Goal: Task Accomplishment & Management: Manage account settings

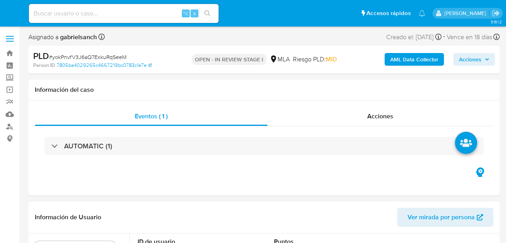
select select "10"
click at [115, 10] on input at bounding box center [124, 13] width 190 height 10
paste input "bA9h0QzXKiAALXozd7RlNxdi"
type input "bA9h0QzXKiAALXozd7RlNxdi"
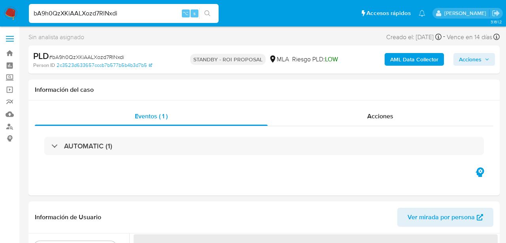
select select "10"
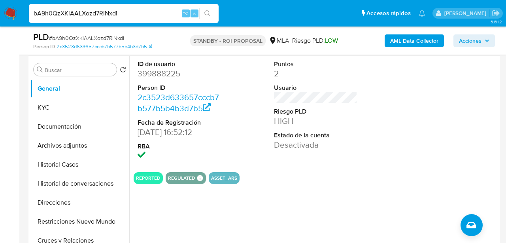
scroll to position [153, 0]
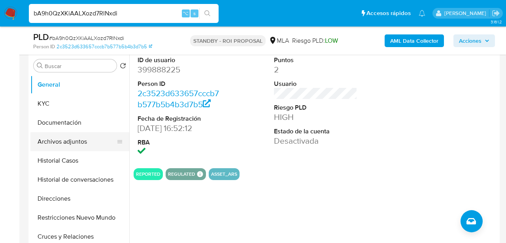
click at [67, 143] on button "Archivos adjuntos" at bounding box center [76, 141] width 93 height 19
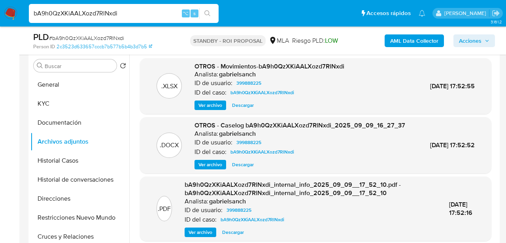
click at [212, 168] on span "Ver archivo" at bounding box center [211, 165] width 24 height 8
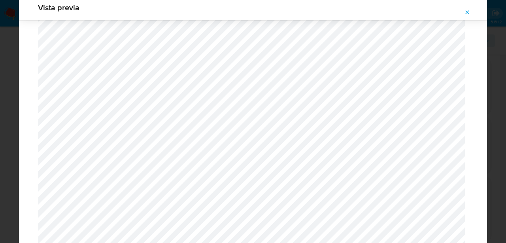
scroll to position [828, 0]
click at [469, 16] on span "Attachment preview" at bounding box center [467, 12] width 6 height 11
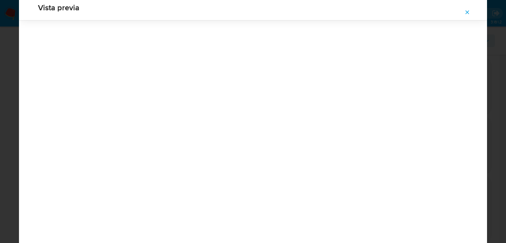
scroll to position [25, 0]
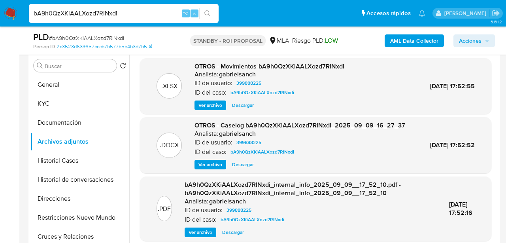
click at [86, 17] on input "bA9h0QzXKiAALXozd7RlNxdi" at bounding box center [124, 13] width 190 height 10
paste input "aiBWtaDzWxTVIOaEkQgWPHIk"
type input "aiBWtaDzWxTVIOaEkQgWPHIk"
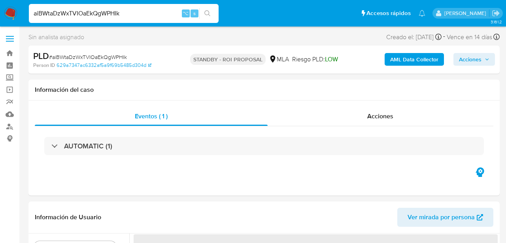
select select "10"
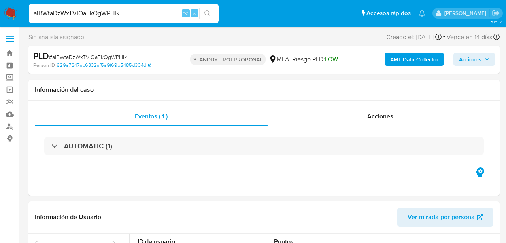
click at [79, 15] on input "aiBWtaDzWxTVIOaEkQgWPHIk" at bounding box center [124, 13] width 190 height 10
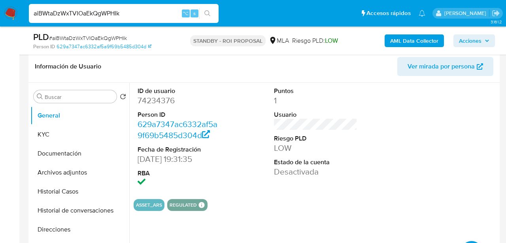
scroll to position [150, 0]
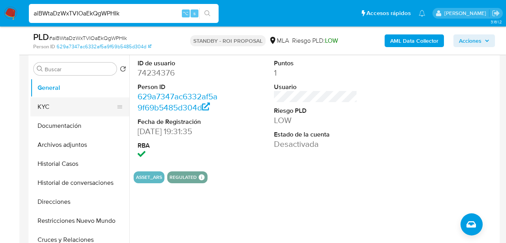
click at [68, 104] on button "KYC" at bounding box center [76, 106] width 93 height 19
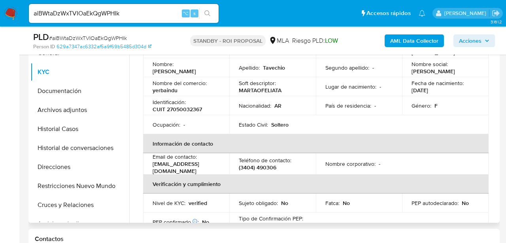
scroll to position [40, 0]
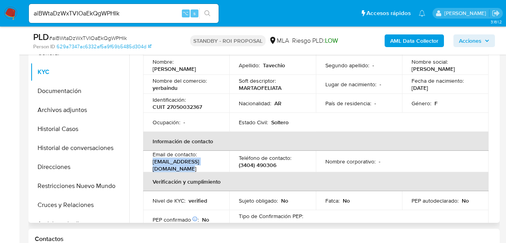
drag, startPoint x: 150, startPoint y: 166, endPoint x: 228, endPoint y: 165, distance: 78.3
click at [228, 165] on td "Email de contacto : leandrobergagna@hotmail.com" at bounding box center [186, 161] width 86 height 21
copy p "leandrobergagna@hotmail.com"
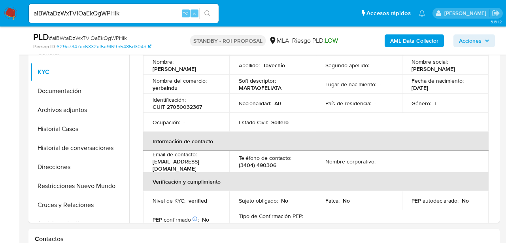
click at [102, 14] on input "aiBWtaDzWxTVIOaEkQgWPHIk" at bounding box center [124, 13] width 190 height 10
paste input "2soYlLQLAWI4ifp6o3eT8uiS"
type input "2soYlLQLAWI4ifp6o3eT8uiS"
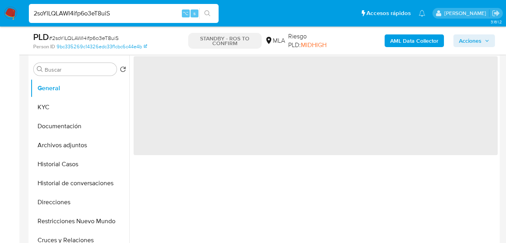
scroll to position [191, 0]
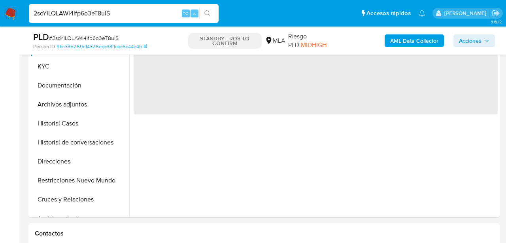
select select "10"
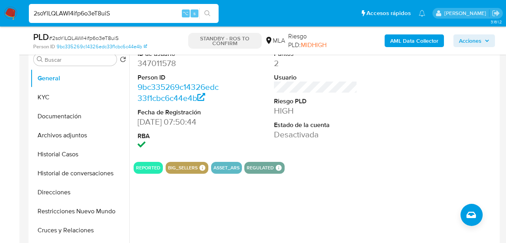
scroll to position [159, 0]
click at [85, 136] on button "Archivos adjuntos" at bounding box center [76, 135] width 93 height 19
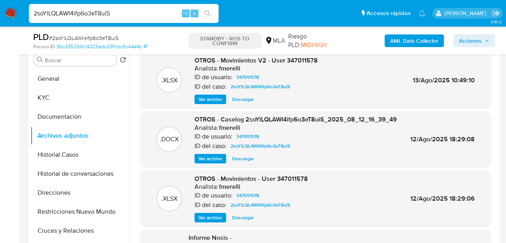
click at [216, 159] on span "Ver archivo" at bounding box center [211, 159] width 24 height 8
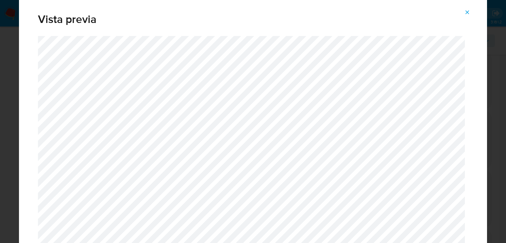
click at [469, 11] on icon "Attachment preview" at bounding box center [468, 12] width 4 height 4
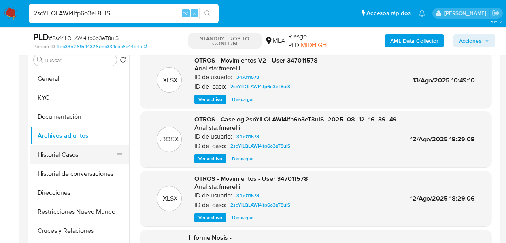
click at [59, 151] on button "Historial Casos" at bounding box center [76, 154] width 93 height 19
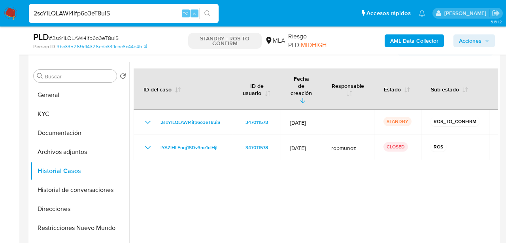
scroll to position [143, 0]
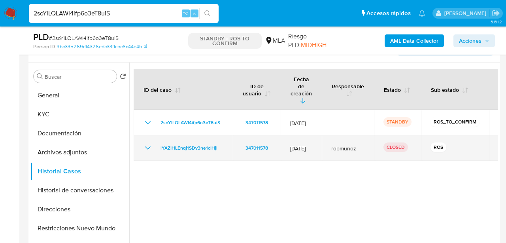
click at [147, 143] on icon "Mostrar/Ocultar" at bounding box center [147, 147] width 9 height 9
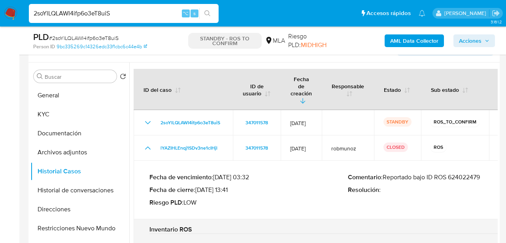
click at [474, 173] on p "Comentario : Reportado bajo ID ROS 624022479" at bounding box center [447, 177] width 199 height 8
click at [74, 13] on input "2soYlLQLAWI4ifp6o3eT8uiS" at bounding box center [124, 13] width 190 height 10
paste input "bA9h0QzXKiAALXozd7RlNxdi"
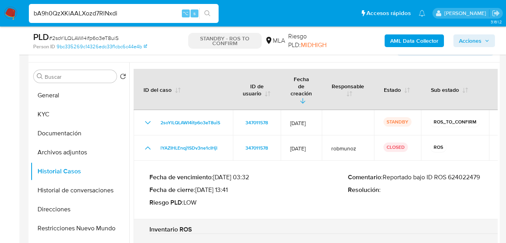
type input "bA9h0QzXKiAALXozd7RlNxdi"
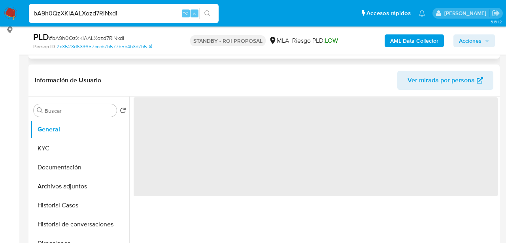
select select "10"
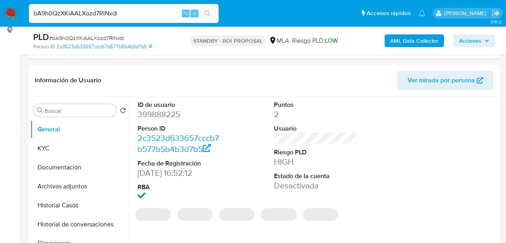
scroll to position [114, 0]
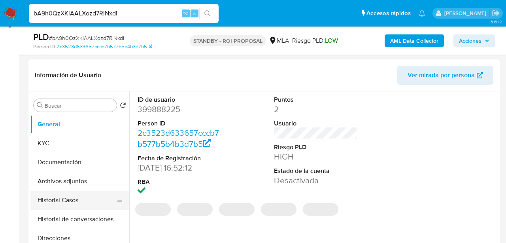
click at [41, 202] on button "Historial Casos" at bounding box center [76, 200] width 93 height 19
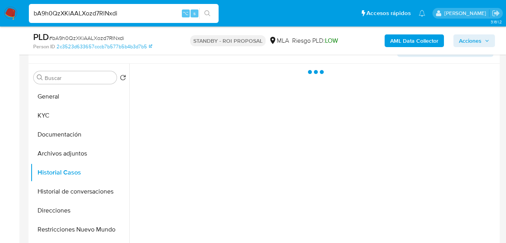
scroll to position [142, 0]
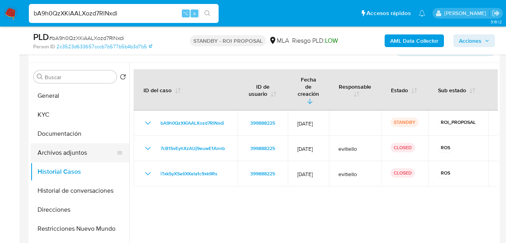
click at [62, 155] on button "Archivos adjuntos" at bounding box center [76, 152] width 93 height 19
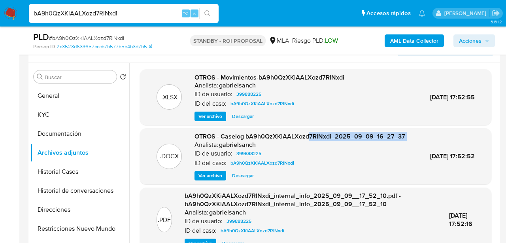
drag, startPoint x: 194, startPoint y: 149, endPoint x: 255, endPoint y: 145, distance: 61.4
click at [255, 145] on div "OTROS - Caselog bA9h0QzXKiAALXozd7RlNxdi_2025_09_09_16_27_37 Analista: gabriels…" at bounding box center [300, 156] width 211 height 48
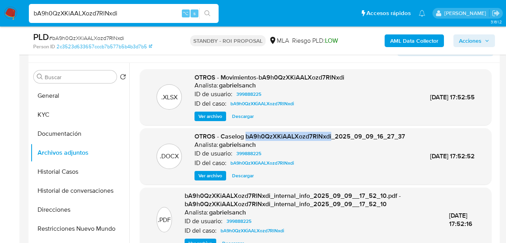
drag, startPoint x: 188, startPoint y: 143, endPoint x: 279, endPoint y: 145, distance: 91.0
click at [279, 145] on div ".DOCX OTROS - Caselog bA9h0QzXKiAALXozd7RlNxdi_2025_09_09_16_27_37 Analista: ga…" at bounding box center [316, 156] width 344 height 48
copy span "bA9h0QzXKiAALXozd7RlNxdi"
click at [102, 11] on input "bA9h0QzXKiAALXozd7RlNxdi" at bounding box center [124, 13] width 190 height 10
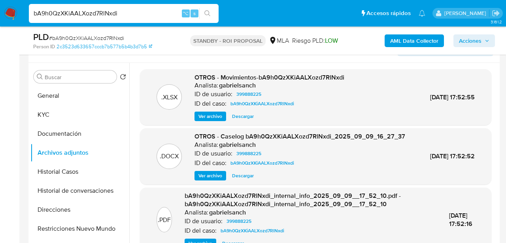
paste input "2soYlLQLAWI4ifp6o3eT8uiS"
type input "2soYlLQLAWI4ifp6o3eT8uiS"
click at [210, 16] on icon "search-icon" at bounding box center [207, 13] width 6 height 6
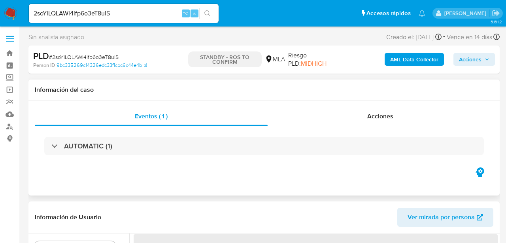
select select "10"
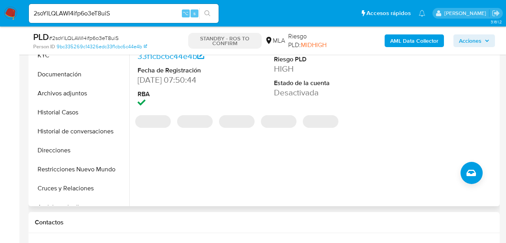
scroll to position [201, 0]
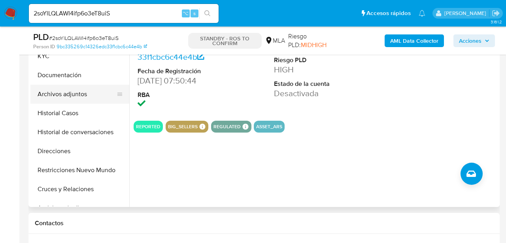
click at [55, 94] on button "Archivos adjuntos" at bounding box center [76, 94] width 93 height 19
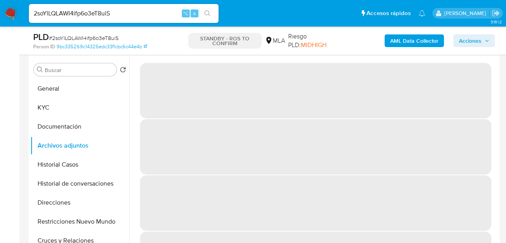
scroll to position [147, 0]
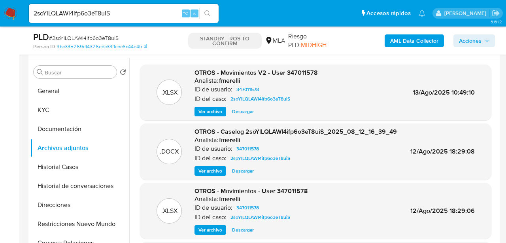
click at [222, 173] on button "Ver archivo" at bounding box center [211, 170] width 32 height 9
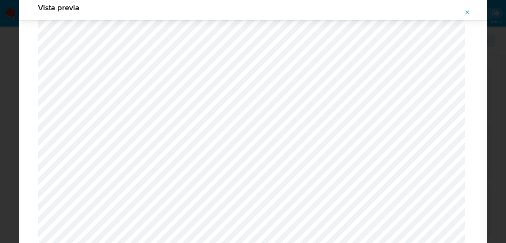
scroll to position [781, 0]
click at [467, 12] on icon "Attachment preview" at bounding box center [468, 12] width 4 height 4
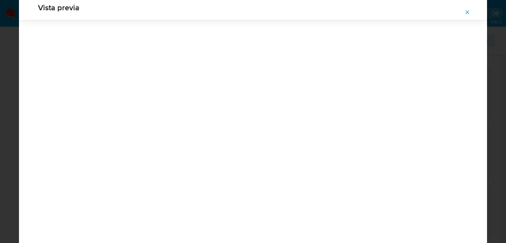
scroll to position [25, 0]
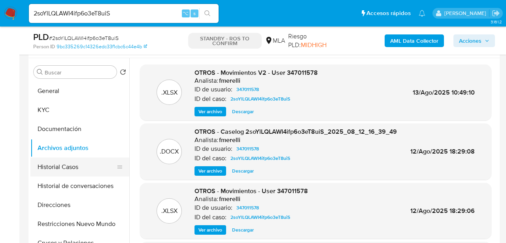
click at [59, 171] on button "Historial Casos" at bounding box center [76, 166] width 93 height 19
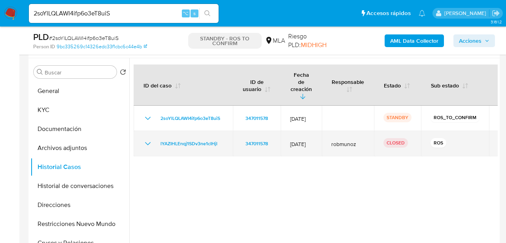
click at [147, 139] on icon "Mostrar/Ocultar" at bounding box center [147, 143] width 9 height 9
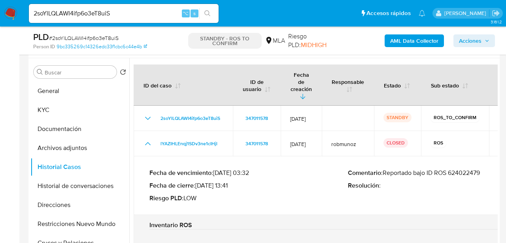
click at [475, 169] on p "Comentario : Reportado bajo ID ROS 624022479" at bounding box center [447, 173] width 199 height 8
click at [69, 148] on button "Archivos adjuntos" at bounding box center [76, 147] width 93 height 19
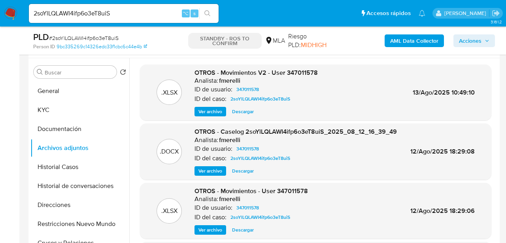
click at [224, 171] on button "Ver archivo" at bounding box center [211, 170] width 32 height 9
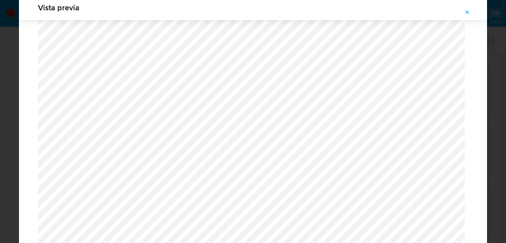
scroll to position [804, 0]
click at [471, 13] on button "Attachment preview" at bounding box center [467, 12] width 17 height 13
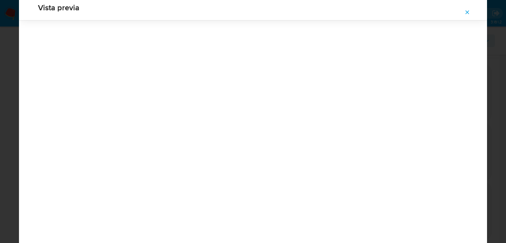
scroll to position [25, 0]
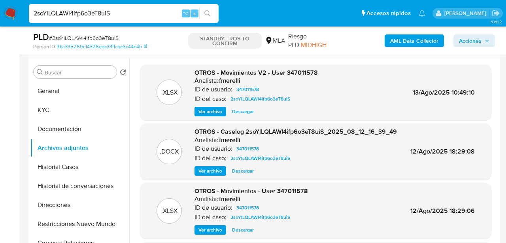
click at [90, 11] on input "2soYlLQLAWI4ifp6o3eT8uiS" at bounding box center [124, 13] width 190 height 10
paste input "LEAhITSm9vCUxDpaMJZ6ib7v"
type input "LEAhITSm9vCUxDpaMJZ6ib7v"
click at [207, 15] on icon "search-icon" at bounding box center [207, 13] width 6 height 6
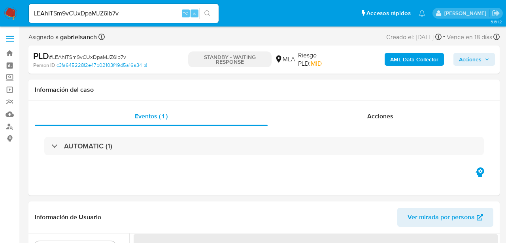
select select "10"
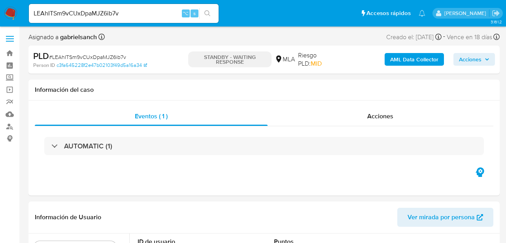
select select "10"
click at [101, 10] on input "LEAhITSm9vCUxDpaMJZ6ib7v" at bounding box center [124, 13] width 190 height 10
paste input "yokPnvfV3J6aQ7ExkuRqSeeM"
type input "yokPnvfV3J6aQ7ExkuRqSeeM"
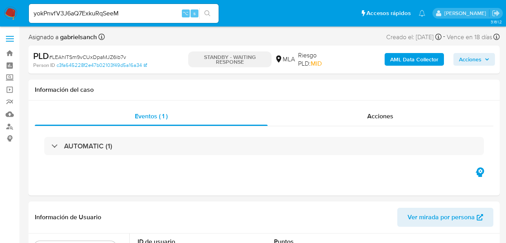
click at [209, 15] on icon "search-icon" at bounding box center [207, 13] width 6 height 6
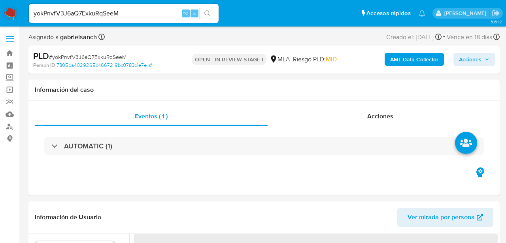
select select "10"
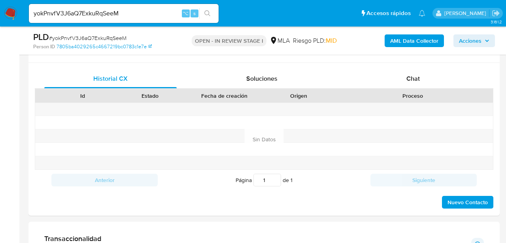
scroll to position [373, 0]
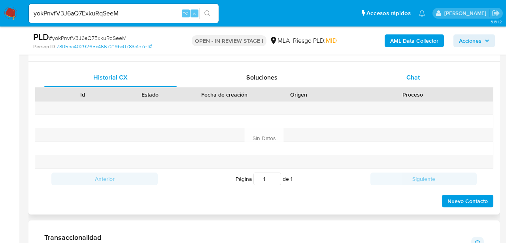
click at [373, 76] on div "Chat" at bounding box center [413, 77] width 132 height 19
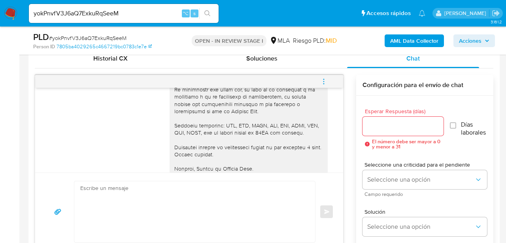
scroll to position [1158, 0]
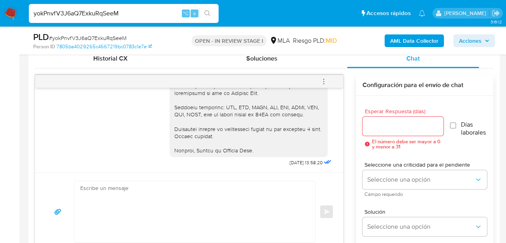
click at [85, 15] on input "yokPnvfV3J6aQ7ExkuRqSeeM" at bounding box center [124, 13] width 190 height 10
paste input "p3gDuwisbqOM9cZ3t8n0Itdy"
type input "p3gDuwisbqOM9cZ3t8n0Itdy"
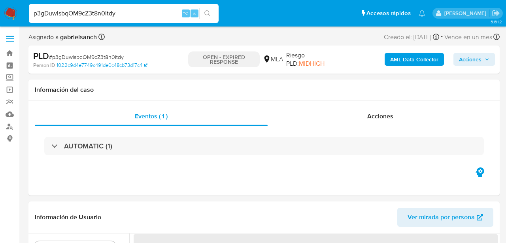
select select "10"
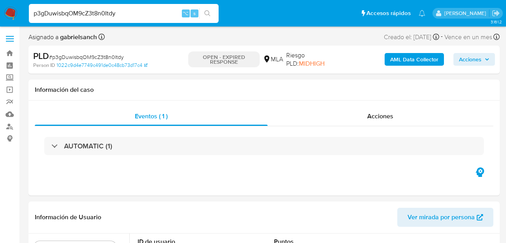
click at [89, 19] on div "p3gDuwisbqOM9cZ3t8n0Itdy ⌥ s" at bounding box center [124, 13] width 190 height 19
click at [89, 17] on input "p3gDuwisbqOM9cZ3t8n0Itdy" at bounding box center [124, 13] width 190 height 10
paste input "8WksB6JWDSgyFOLfnUN3ueT8"
type input "8WksB6JWDSgyFOLfnUN3ueT8"
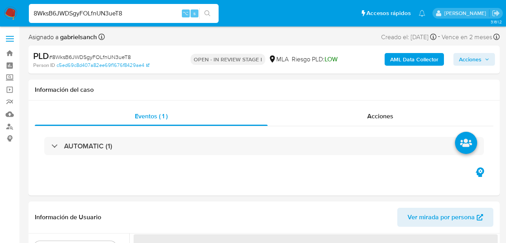
select select "10"
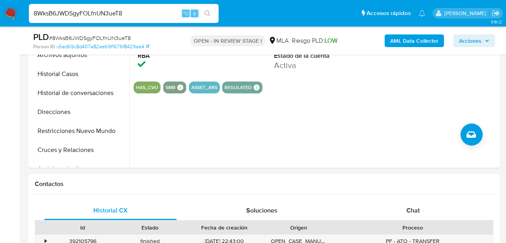
scroll to position [216, 0]
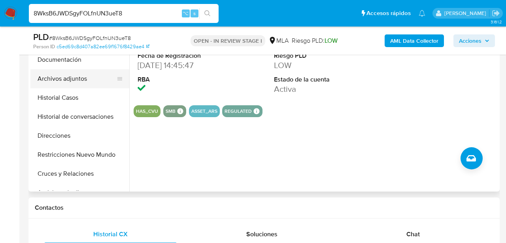
click at [70, 82] on button "Archivos adjuntos" at bounding box center [76, 78] width 93 height 19
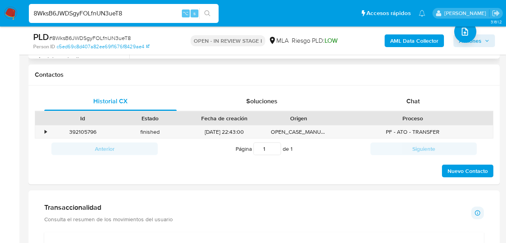
scroll to position [330, 0]
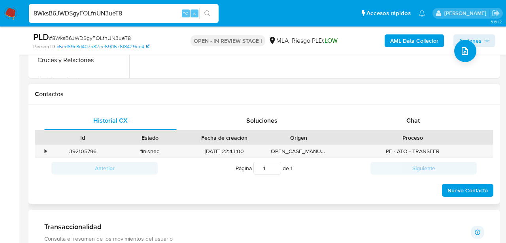
click at [414, 136] on div "Proceso" at bounding box center [412, 138] width 149 height 8
click at [414, 125] on div "Chat" at bounding box center [413, 120] width 132 height 19
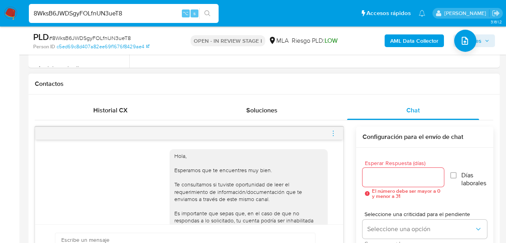
scroll to position [90, 0]
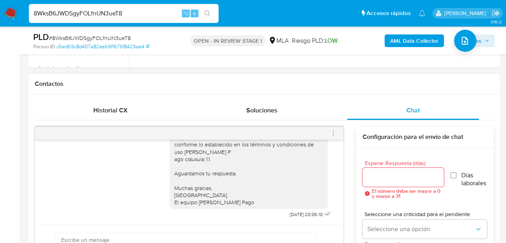
click at [334, 134] on icon "menu-action" at bounding box center [333, 133] width 7 height 7
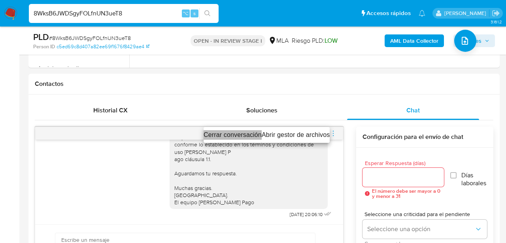
click at [225, 136] on li "Cerrar conversación" at bounding box center [233, 134] width 58 height 9
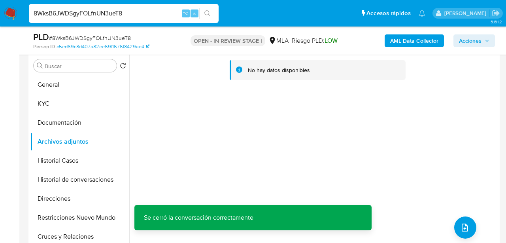
scroll to position [153, 0]
click at [410, 38] on b "AML Data Collector" at bounding box center [414, 40] width 48 height 13
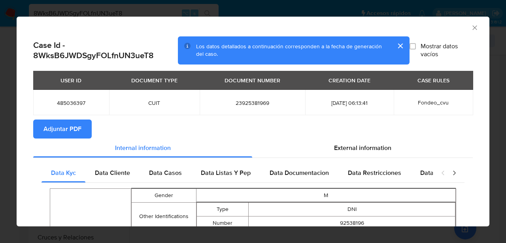
click at [66, 126] on span "Adjuntar PDF" at bounding box center [62, 128] width 38 height 17
click at [480, 27] on div "AML Data Collector" at bounding box center [253, 27] width 473 height 20
click at [476, 27] on icon "Cerrar ventana" at bounding box center [475, 28] width 8 height 8
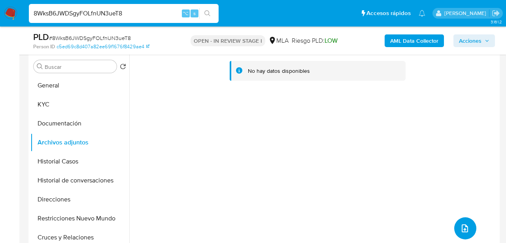
click at [459, 223] on button "upload-file" at bounding box center [465, 228] width 22 height 22
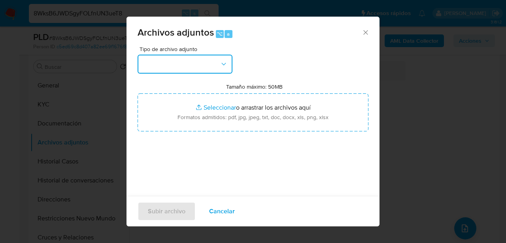
click at [174, 63] on button "button" at bounding box center [185, 64] width 95 height 19
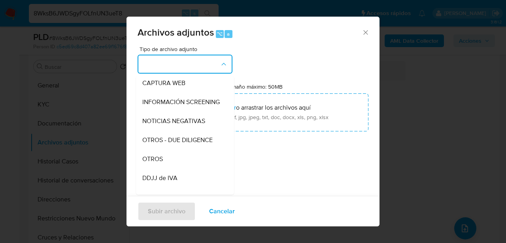
scroll to position [81, 0]
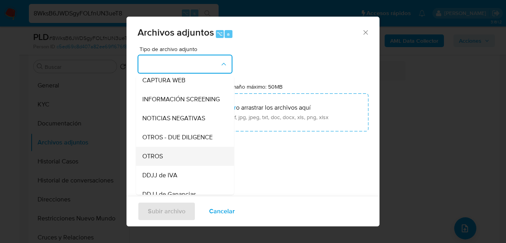
click at [169, 161] on div "OTROS" at bounding box center [182, 156] width 81 height 19
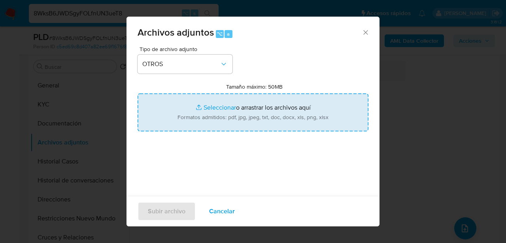
click at [200, 124] on input "Tamaño máximo: 50MB Seleccionar archivos" at bounding box center [253, 112] width 231 height 38
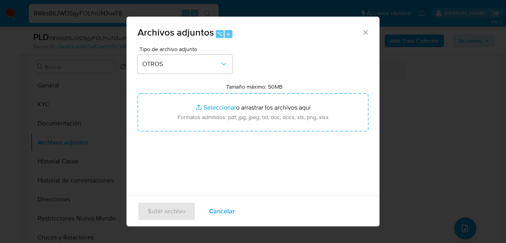
click at [364, 30] on icon "Cerrar" at bounding box center [366, 32] width 8 height 8
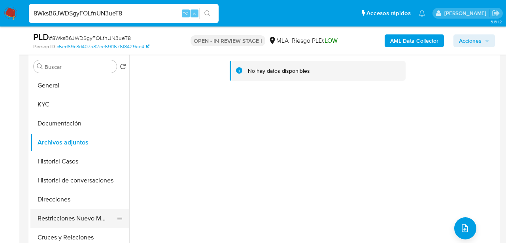
click at [84, 216] on button "Restricciones Nuevo Mundo" at bounding box center [76, 218] width 93 height 19
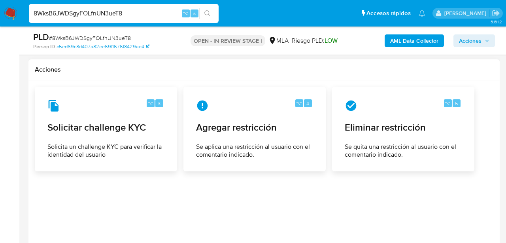
scroll to position [1160, 0]
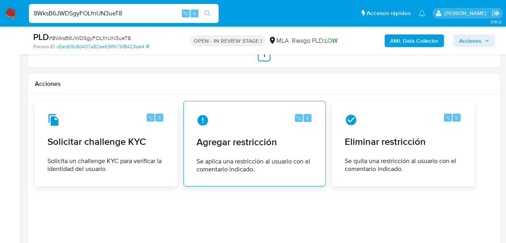
click at [236, 154] on div "⌥ 4 Agregar restricción Se aplica una restricción al usuario con el comentario …" at bounding box center [254, 144] width 129 height 72
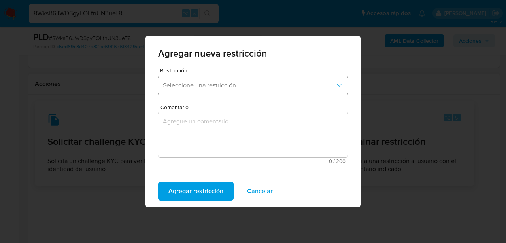
click at [262, 88] on span "Seleccione una restricción" at bounding box center [249, 85] width 172 height 8
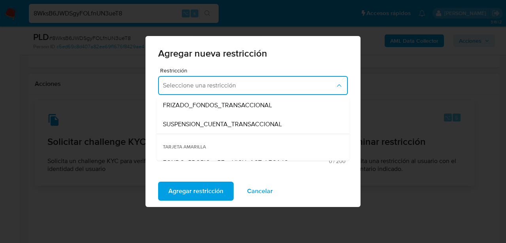
scroll to position [97, 0]
click at [242, 127] on span "SUSPENSION_CUENTA_TRANSACCIONAL" at bounding box center [222, 123] width 119 height 8
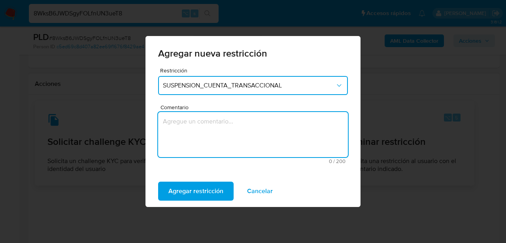
click at [242, 127] on textarea "Comentario" at bounding box center [253, 134] width 190 height 45
type textarea "AML"
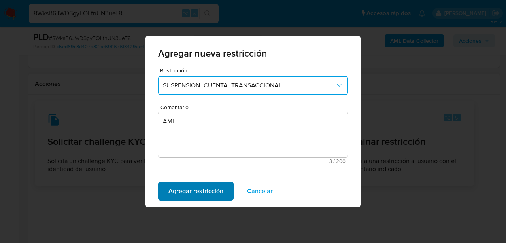
click at [202, 187] on span "Agregar restricción" at bounding box center [195, 190] width 55 height 17
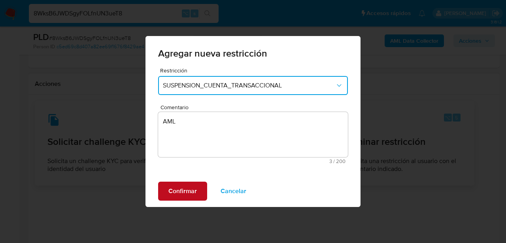
click at [184, 187] on span "Confirmar" at bounding box center [182, 190] width 28 height 17
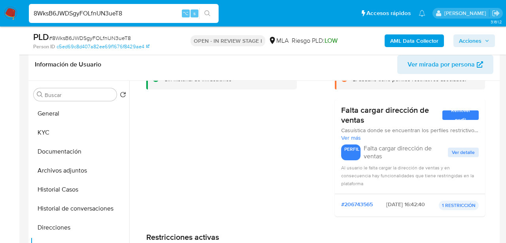
scroll to position [62, 0]
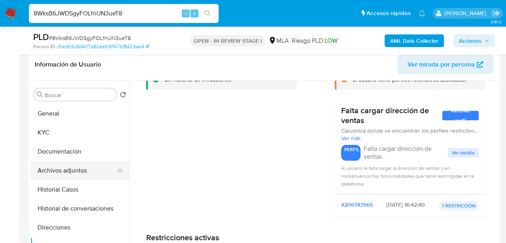
click at [74, 170] on button "Archivos adjuntos" at bounding box center [76, 170] width 93 height 19
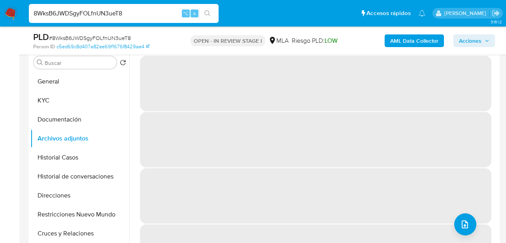
scroll to position [155, 0]
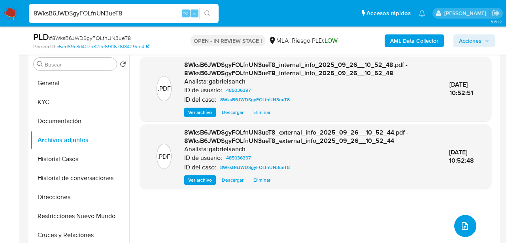
click at [460, 230] on button "upload-file" at bounding box center [465, 226] width 22 height 22
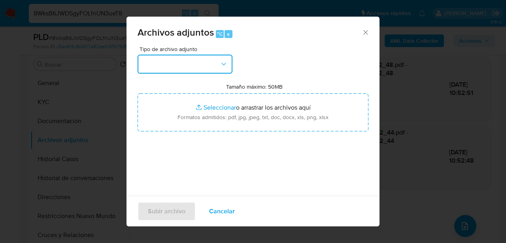
click at [177, 72] on button "button" at bounding box center [185, 64] width 95 height 19
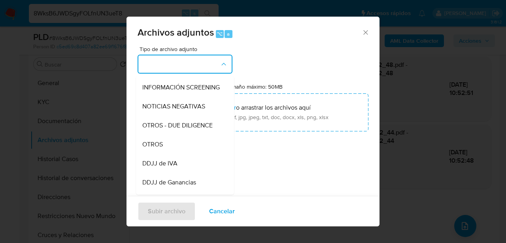
scroll to position [94, 0]
click at [187, 143] on div "OTROS" at bounding box center [182, 143] width 81 height 19
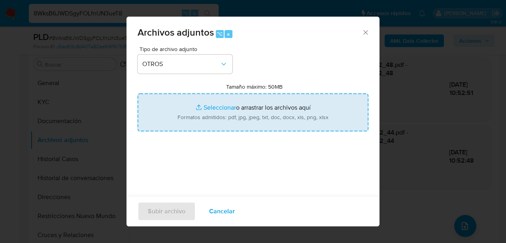
click at [234, 115] on input "Tamaño máximo: 50MB Seleccionar archivos" at bounding box center [253, 112] width 231 height 38
type input "C:\fakepath\Caselog 8WksB6JWDSgyFOLfnUN3ueT8_2025_09_22_12_31_36.docx"
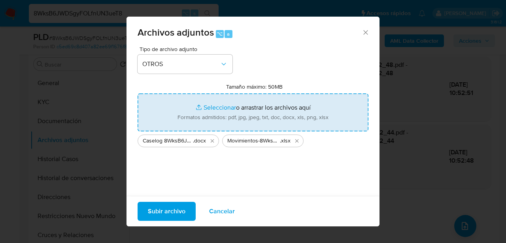
click at [164, 213] on span "Subir archivo" at bounding box center [167, 210] width 38 height 17
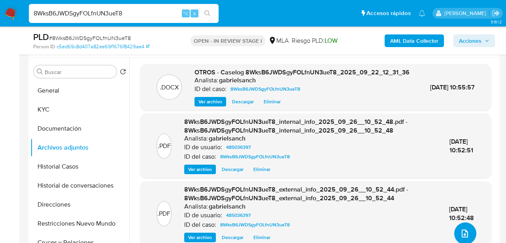
scroll to position [149, 0]
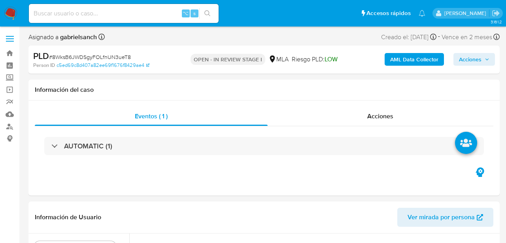
select select "10"
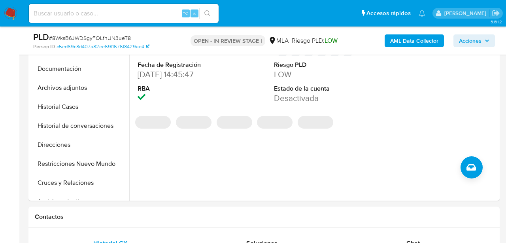
scroll to position [204, 0]
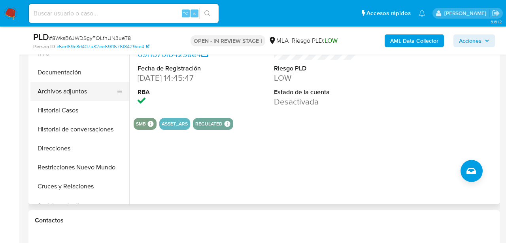
click at [73, 94] on button "Archivos adjuntos" at bounding box center [76, 91] width 93 height 19
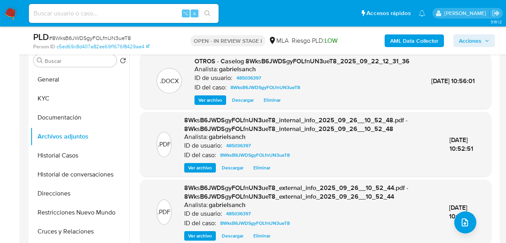
scroll to position [155, 0]
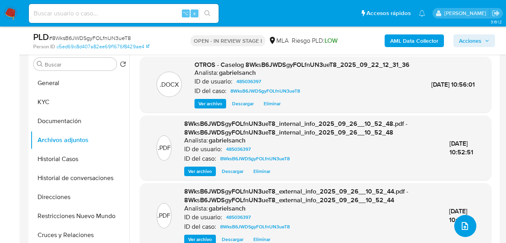
click at [468, 229] on button "upload-file" at bounding box center [465, 226] width 22 height 22
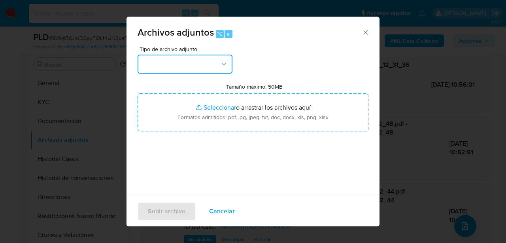
click at [197, 60] on button "button" at bounding box center [185, 64] width 95 height 19
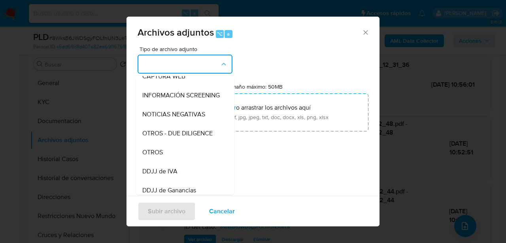
scroll to position [86, 0]
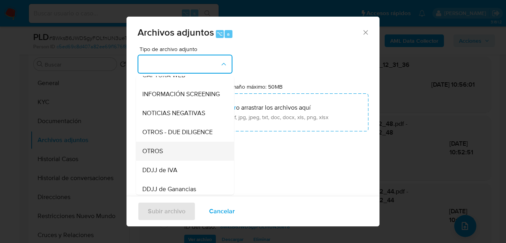
click at [179, 147] on div "OTROS" at bounding box center [182, 151] width 81 height 19
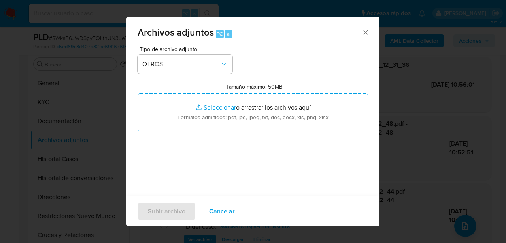
click at [216, 132] on div "Tipo de archivo adjunto OTROS Tamaño máximo: 50MB Seleccionar archivos Seleccio…" at bounding box center [253, 139] width 231 height 187
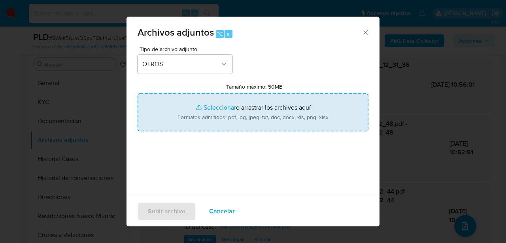
click at [216, 128] on input "Tamaño máximo: 50MB Seleccionar archivos" at bounding box center [253, 112] width 231 height 38
type input "C:\fakepath\Movimientos-8WksB6JWDSgyFOLfnUN3ueT8.xlsx"
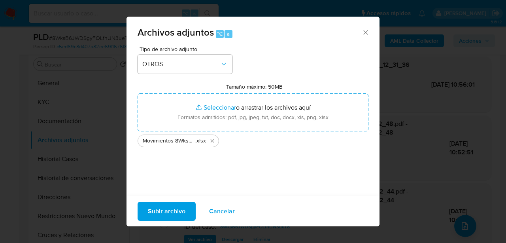
click at [164, 209] on span "Subir archivo" at bounding box center [167, 210] width 38 height 17
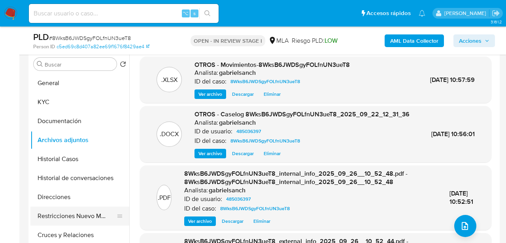
click at [57, 215] on button "Restricciones Nuevo Mundo" at bounding box center [76, 215] width 93 height 19
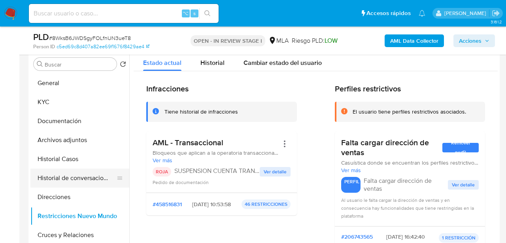
click at [44, 179] on button "Historial de conversaciones" at bounding box center [76, 177] width 93 height 19
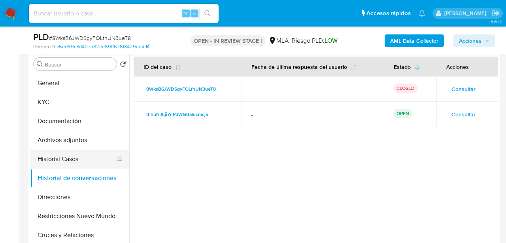
click at [57, 161] on button "Historial Casos" at bounding box center [76, 158] width 93 height 19
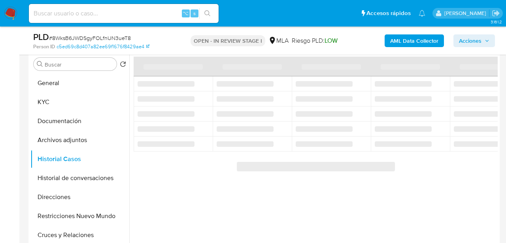
click at [475, 39] on span "Acciones" at bounding box center [470, 40] width 23 height 13
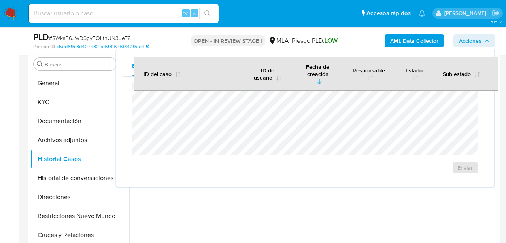
scroll to position [0, 0]
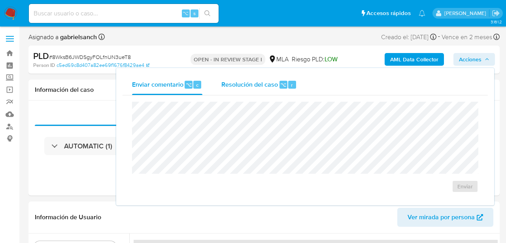
click at [234, 89] on span "Resolución del caso" at bounding box center [249, 84] width 57 height 9
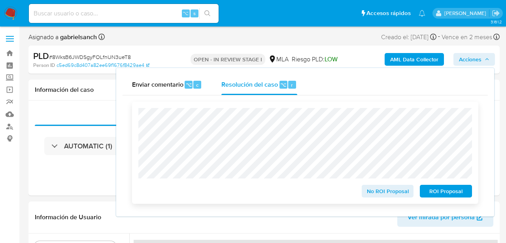
click at [448, 187] on span "ROI Proposal" at bounding box center [445, 190] width 41 height 11
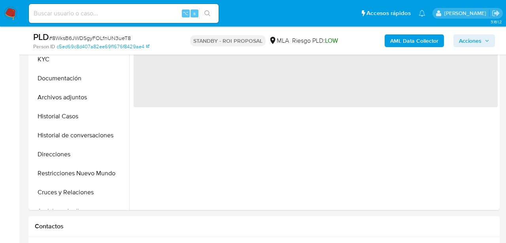
select select "10"
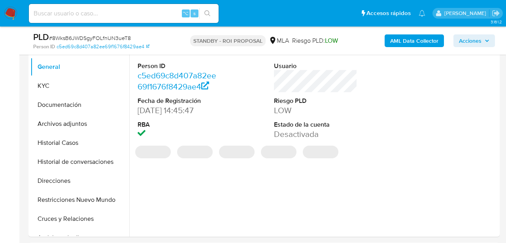
scroll to position [165, 0]
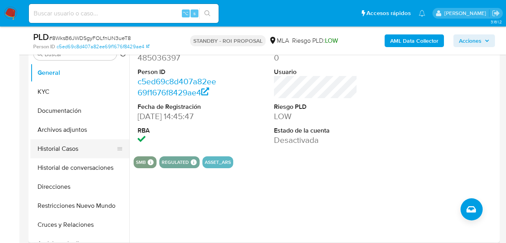
click at [57, 151] on button "Historial Casos" at bounding box center [76, 148] width 93 height 19
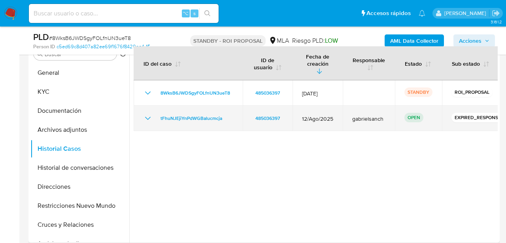
drag, startPoint x: 233, startPoint y: 112, endPoint x: 155, endPoint y: 113, distance: 77.9
click at [155, 113] on td "tFhuNJEjiYnPdWGBalucmcja" at bounding box center [188, 118] width 109 height 25
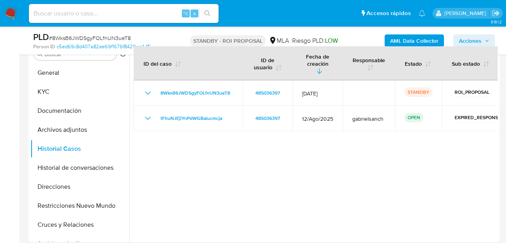
click at [100, 14] on input at bounding box center [124, 13] width 190 height 10
paste input "tFhuNJEjiYnPdWGBalucmcja"
type input "tFhuNJEjiYnPdWGBalucmcja"
click at [127, 16] on input "tFhuNJEjiYnPdWGBalucmcja" at bounding box center [124, 13] width 190 height 10
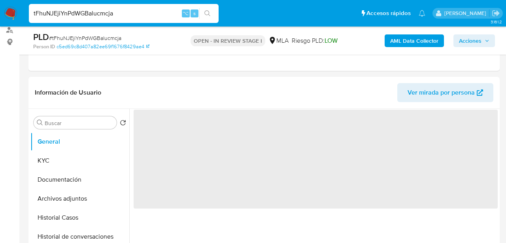
select select "10"
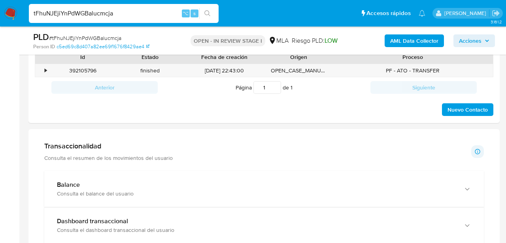
scroll to position [354, 0]
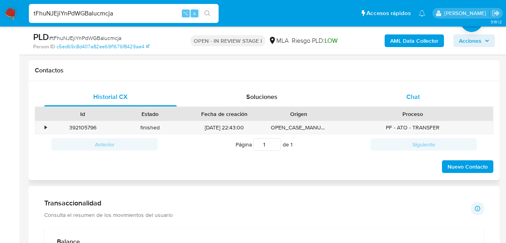
click at [403, 97] on div "Chat" at bounding box center [413, 96] width 132 height 19
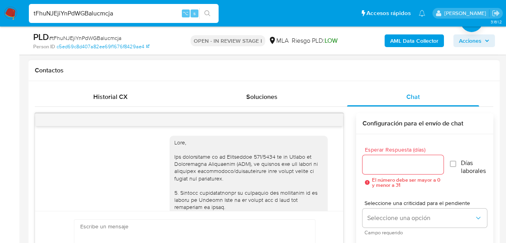
scroll to position [537, 0]
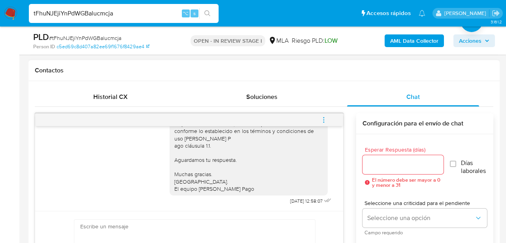
click at [333, 121] on button "menu-action" at bounding box center [324, 119] width 26 height 19
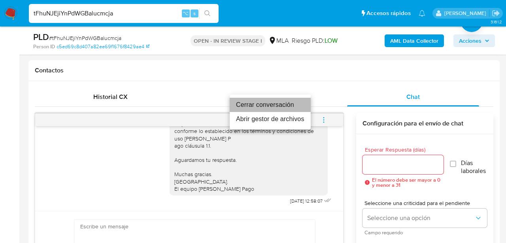
click at [271, 106] on li "Cerrar conversación" at bounding box center [270, 105] width 81 height 14
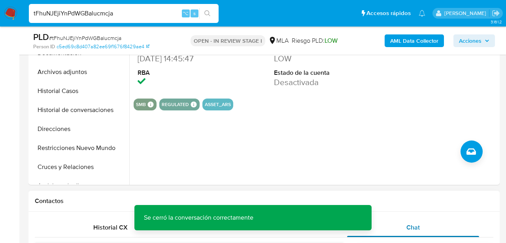
scroll to position [0, 0]
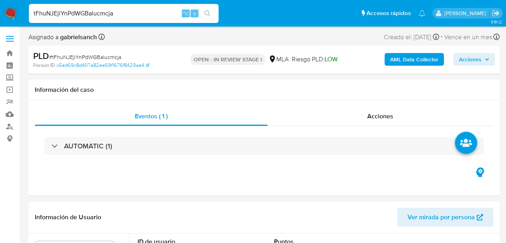
click at [476, 63] on span "Acciones" at bounding box center [470, 59] width 23 height 13
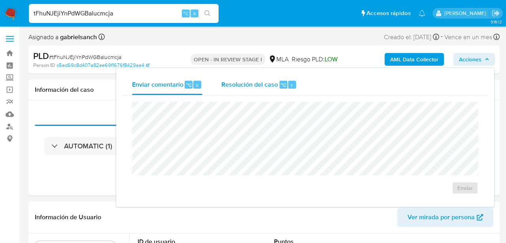
click at [237, 79] on div "Resolución del caso ⌥ r" at bounding box center [259, 84] width 76 height 21
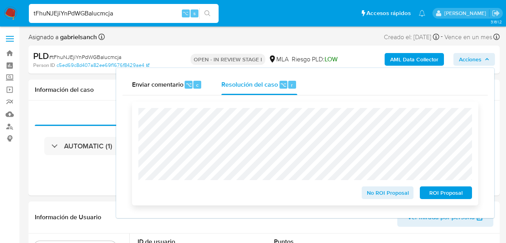
click at [428, 195] on span "ROI Proposal" at bounding box center [445, 192] width 41 height 11
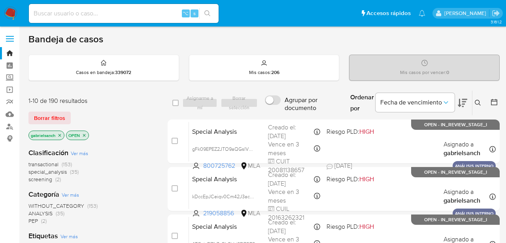
click at [477, 106] on button at bounding box center [479, 102] width 13 height 9
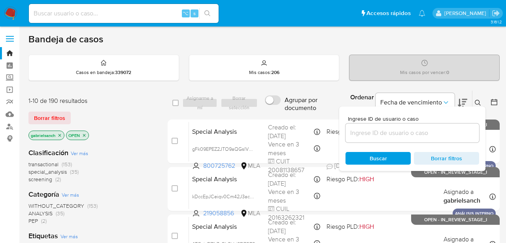
click at [392, 135] on input at bounding box center [413, 133] width 134 height 10
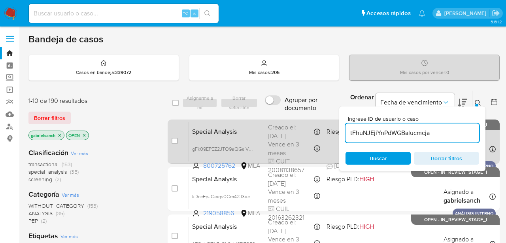
type input "tFhuNJEjiYnPdWGBalucmcja"
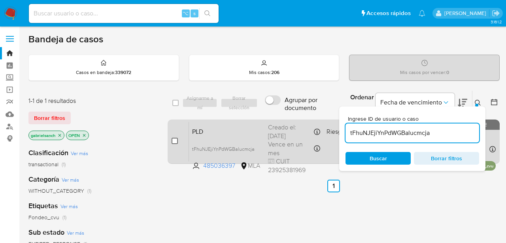
click at [174, 140] on input "checkbox" at bounding box center [175, 141] width 6 height 6
checkbox input "true"
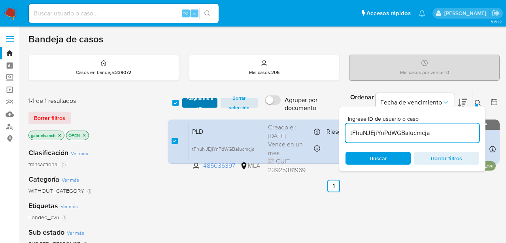
click at [203, 100] on span "Asignarme a mí" at bounding box center [199, 103] width 27 height 8
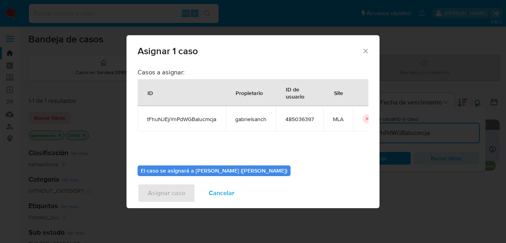
scroll to position [41, 0]
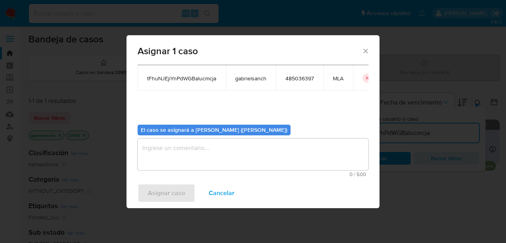
click at [207, 155] on textarea "assign-modal" at bounding box center [253, 154] width 231 height 32
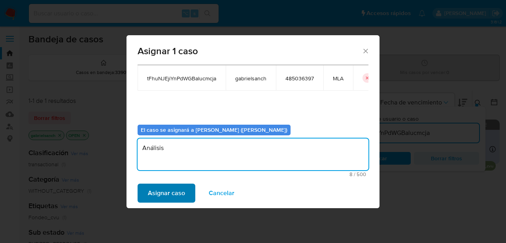
type textarea "Análisis"
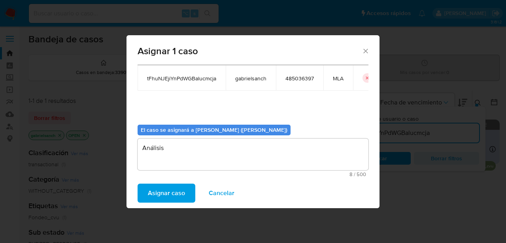
click at [176, 200] on span "Asignar caso" at bounding box center [166, 192] width 37 height 17
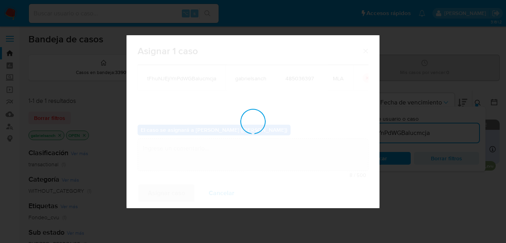
checkbox input "false"
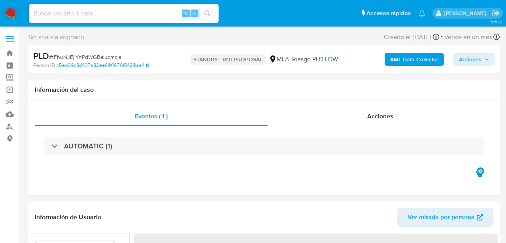
select select "10"
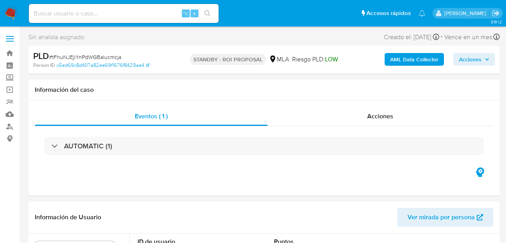
click at [105, 14] on input at bounding box center [124, 13] width 190 height 10
paste input "U4QaBoSuVHhebgXbK0aAVJhN"
type input "U4QaBoSuVHhebgXbK0aAVJhN"
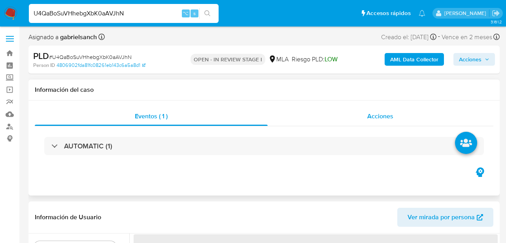
select select "10"
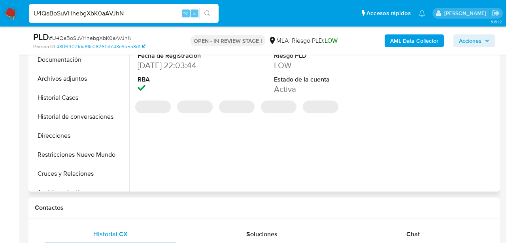
scroll to position [226, 0]
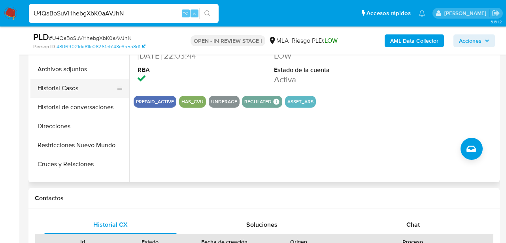
click at [72, 91] on button "Historial Casos" at bounding box center [76, 88] width 93 height 19
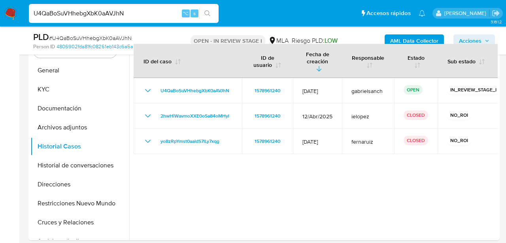
scroll to position [172, 0]
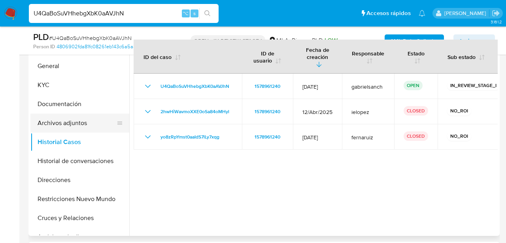
click at [45, 124] on button "Archivos adjuntos" at bounding box center [76, 122] width 93 height 19
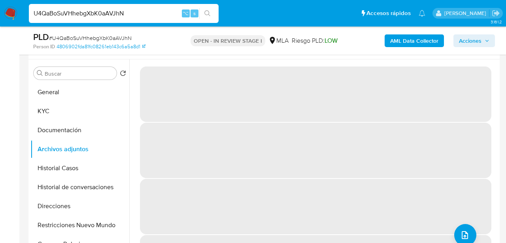
scroll to position [144, 0]
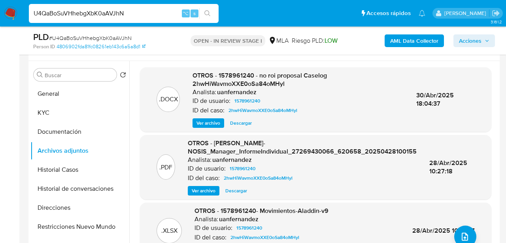
click at [209, 123] on span "Ver archivo" at bounding box center [209, 123] width 24 height 8
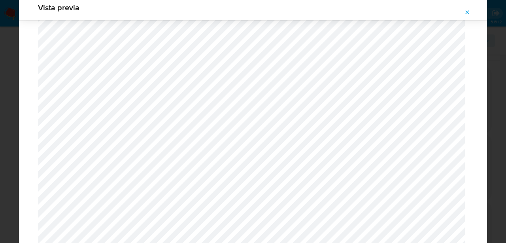
scroll to position [828, 0]
click at [469, 14] on icon "Attachment preview" at bounding box center [467, 12] width 6 height 6
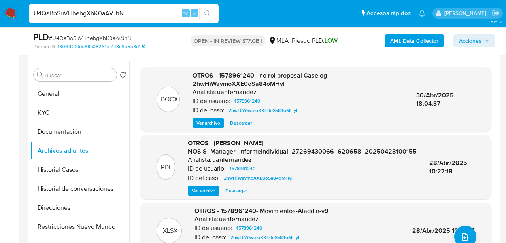
click at [119, 14] on input "U4QaBoSuVHhebgXbK0aAVJhN" at bounding box center [124, 13] width 190 height 10
paste input "3UrxkQhjOHjPxfM4VXwQaYJ5"
type input "3UrxkQhjOHjPxfM4VXwQaYJ5"
click at [210, 15] on icon "search-icon" at bounding box center [207, 13] width 6 height 6
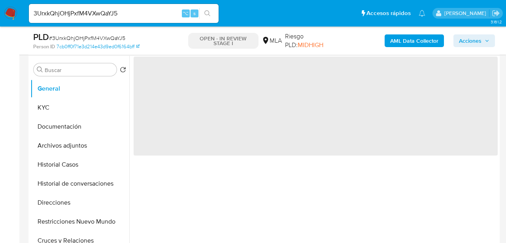
select select "10"
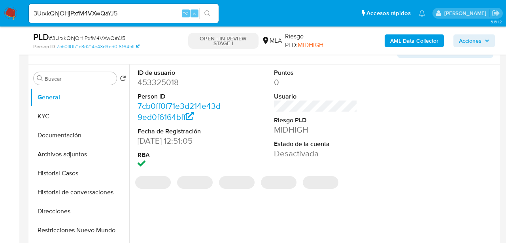
scroll to position [141, 0]
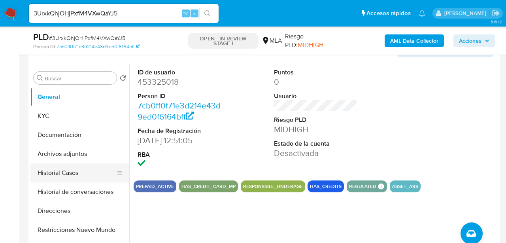
click at [68, 174] on button "Historial Casos" at bounding box center [76, 172] width 93 height 19
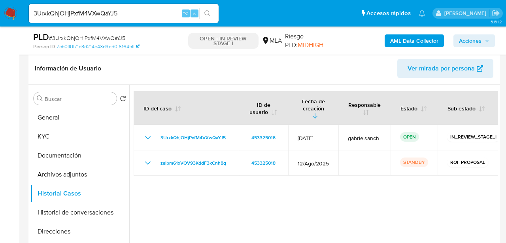
scroll to position [121, 0]
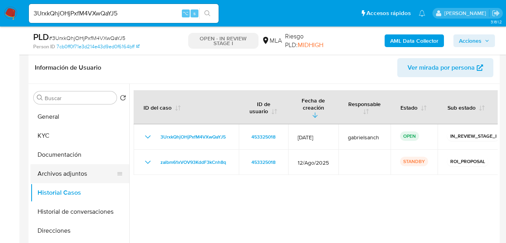
click at [74, 175] on button "Archivos adjuntos" at bounding box center [76, 173] width 93 height 19
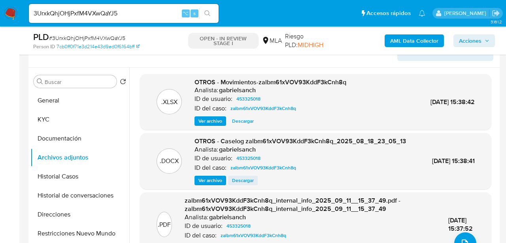
scroll to position [134, 0]
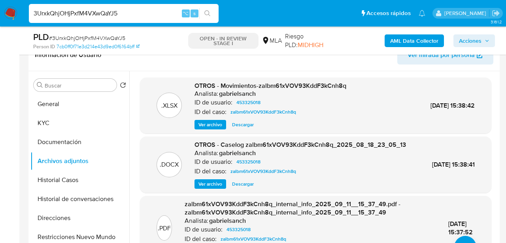
click at [99, 15] on input "3UrxkQhjOHjPxfM4VXwQaYJ5" at bounding box center [124, 13] width 190 height 10
paste input "z5qmqwVm7eY6K4mEff4vXVIk"
type input "z5qmqwVm7eY6K4mEff4vXVIk"
click at [213, 13] on button "search-icon" at bounding box center [207, 13] width 16 height 11
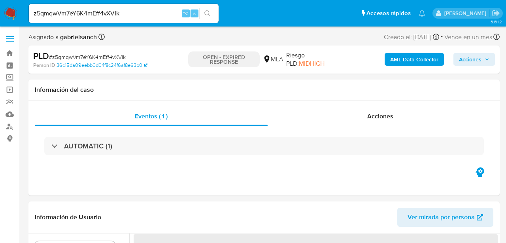
select select "10"
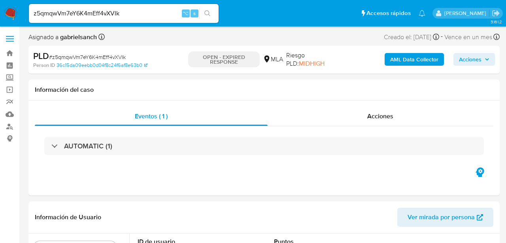
click at [112, 15] on input "z5qmqwVm7eY6K4mEff4vXVIk" at bounding box center [124, 13] width 190 height 10
paste input "P1kdI9LlHWIwzeY3AYg6cU4Y"
click at [216, 11] on input "P1kdI9LlHWIwzeY3AYg6cU4Y" at bounding box center [124, 13] width 190 height 10
type input "P1kdI9LlHWIwzeY3AYg6cU4Y"
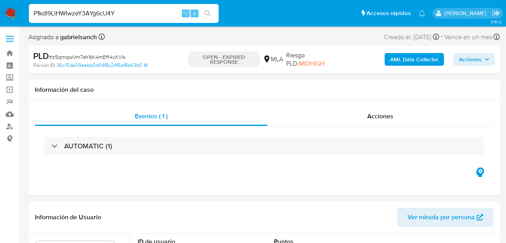
click at [211, 12] on button "search-icon" at bounding box center [207, 13] width 16 height 11
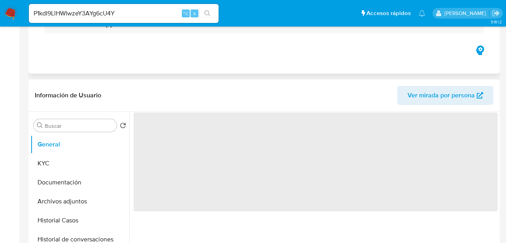
select select "10"
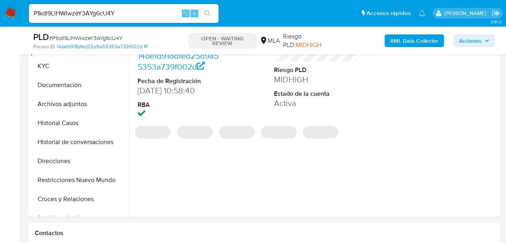
scroll to position [206, 0]
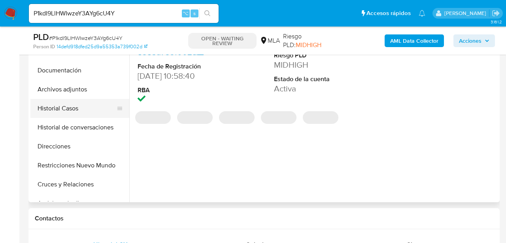
click at [81, 112] on button "Historial Casos" at bounding box center [76, 108] width 93 height 19
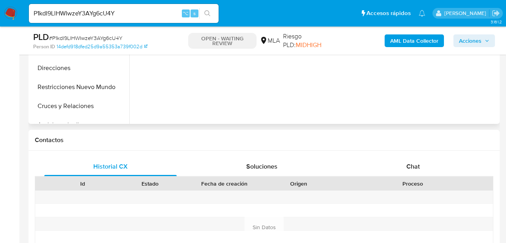
scroll to position [289, 0]
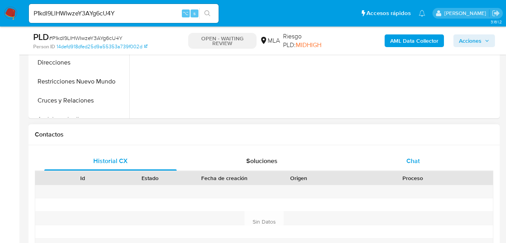
click at [399, 155] on div "Chat" at bounding box center [413, 160] width 132 height 19
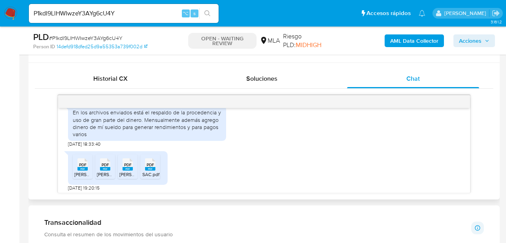
scroll to position [605, 0]
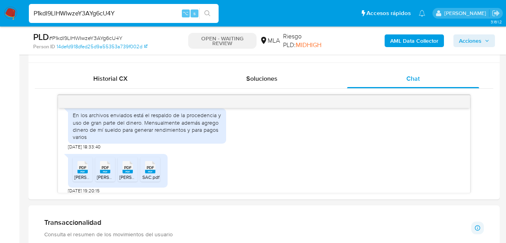
click at [103, 9] on input "P1kdI9LlHWIwzeY3AYg6cU4Y" at bounding box center [124, 13] width 190 height 10
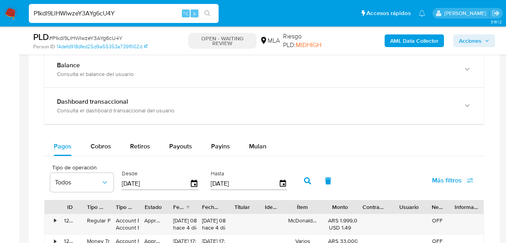
scroll to position [566, 0]
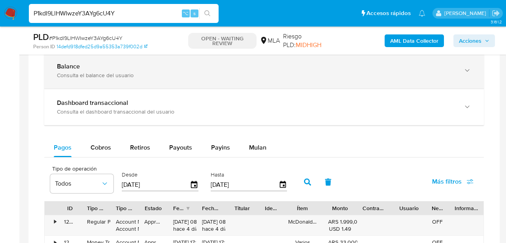
click at [466, 73] on icon "button" at bounding box center [467, 70] width 8 height 8
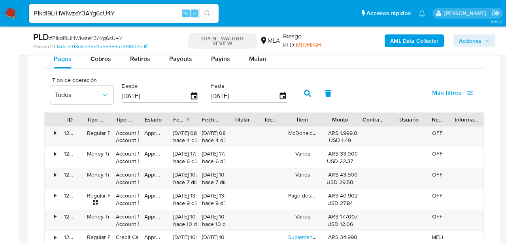
scroll to position [942, 0]
click at [178, 57] on span "Payouts" at bounding box center [180, 57] width 23 height 9
select select "10"
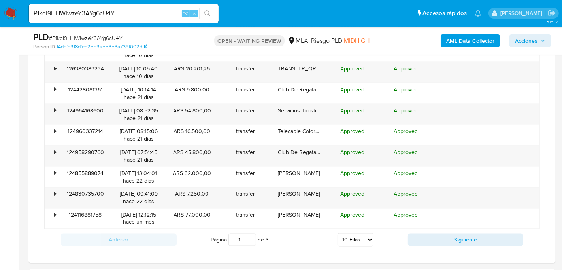
scroll to position [1079, 0]
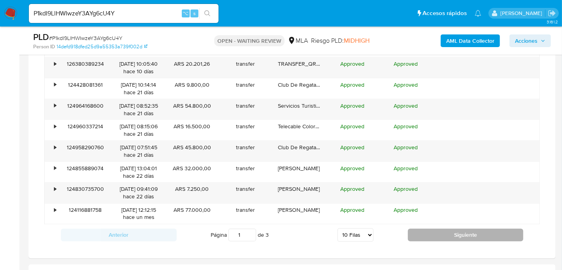
click at [477, 229] on button "Siguiente" at bounding box center [466, 235] width 116 height 13
type input "2"
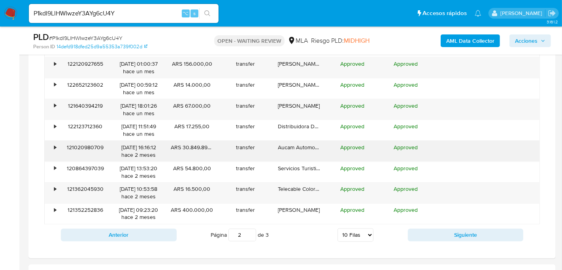
click at [53, 147] on div "•" at bounding box center [52, 151] width 14 height 21
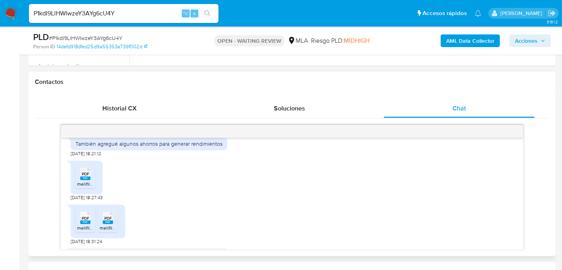
scroll to position [512, 0]
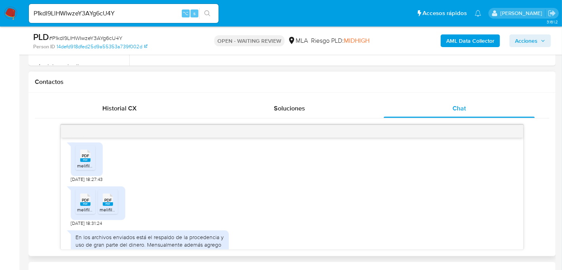
click at [92, 163] on div "PDF PDF" at bounding box center [85, 154] width 17 height 15
click at [91, 206] on div "PDF PDF" at bounding box center [85, 198] width 17 height 15
click at [113, 206] on div "PDF PDF" at bounding box center [108, 198] width 17 height 15
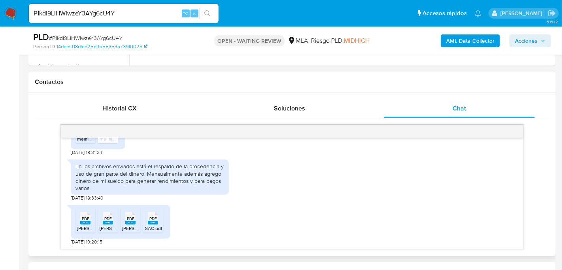
scroll to position [598, 0]
click at [86, 219] on span "PDF" at bounding box center [86, 218] width 8 height 5
click at [104, 219] on span "PDF" at bounding box center [108, 218] width 8 height 5
click at [140, 223] on li "PDF PDF Sueldo Mayo.pdf" at bounding box center [131, 220] width 20 height 25
click at [156, 222] on rect at bounding box center [153, 223] width 10 height 4
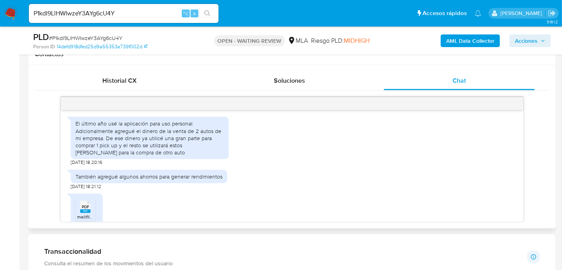
scroll to position [435, 0]
click at [101, 15] on input "P1kdI9LlHWIwzeY3AYg6cU4Y" at bounding box center [124, 13] width 190 height 10
paste input "psgcpLH0DMAUMkLizI9fzFIv"
type input "psgcpLH0DMAUMkLizI9fzFIv"
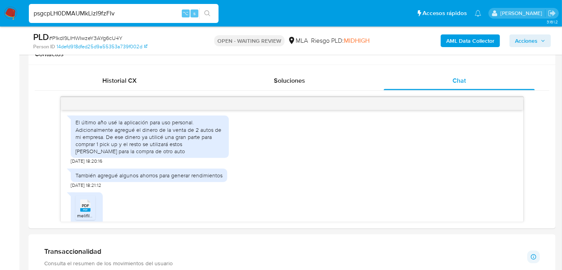
click at [209, 13] on icon "search-icon" at bounding box center [207, 13] width 6 height 6
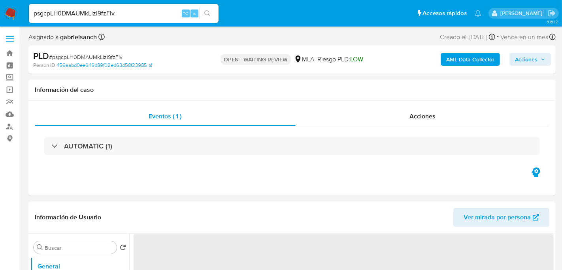
select select "10"
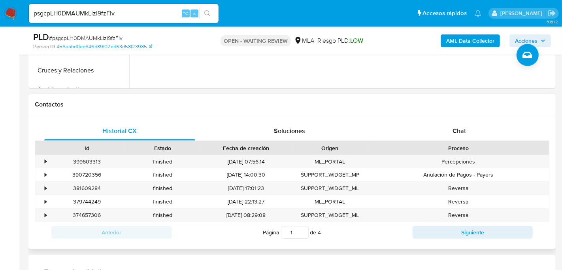
scroll to position [338, 0]
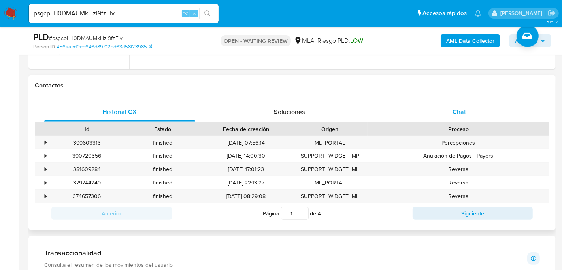
click at [458, 102] on div "Chat" at bounding box center [459, 111] width 151 height 19
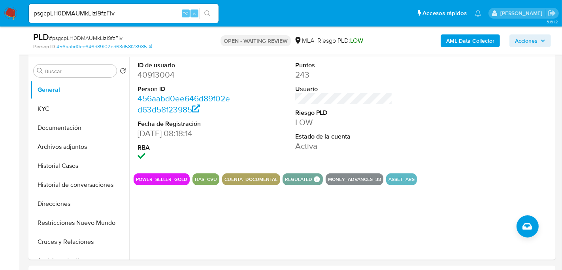
scroll to position [146, 0]
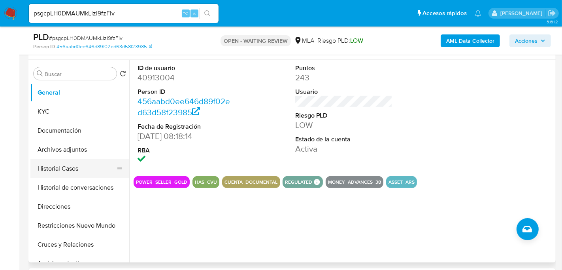
click at [66, 172] on button "Historial Casos" at bounding box center [76, 168] width 93 height 19
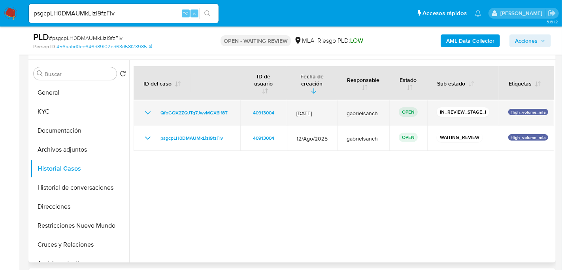
drag, startPoint x: 152, startPoint y: 111, endPoint x: 241, endPoint y: 113, distance: 89.0
click at [242, 112] on tr "QfoGQX2ZQJTq7JwvMGX6lf8T 40913004 12/Sept/2025 gabrielsanch OPEN IN_REVIEW_STAG…" at bounding box center [346, 112] width 424 height 25
drag, startPoint x: 241, startPoint y: 113, endPoint x: 156, endPoint y: 111, distance: 85.0
click at [156, 111] on tr "QfoGQX2ZQJTq7JwvMGX6lf8T 40913004 12/Sept/2025 gabrielsanch OPEN IN_REVIEW_STAG…" at bounding box center [346, 112] width 424 height 25
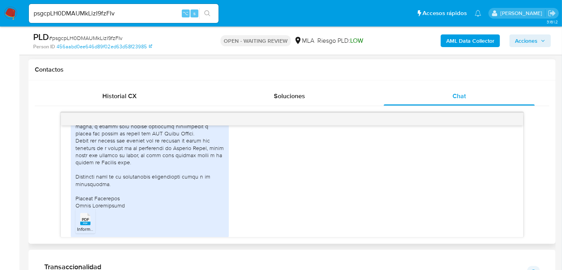
scroll to position [690, 0]
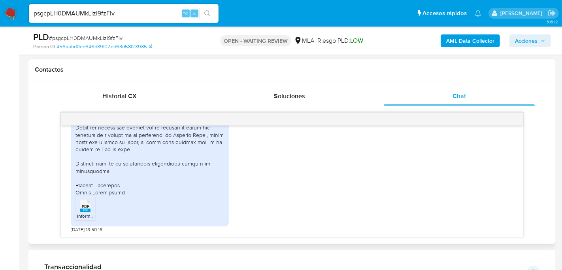
click at [87, 212] on span "Información consolidada.pdf" at bounding box center [107, 215] width 60 height 7
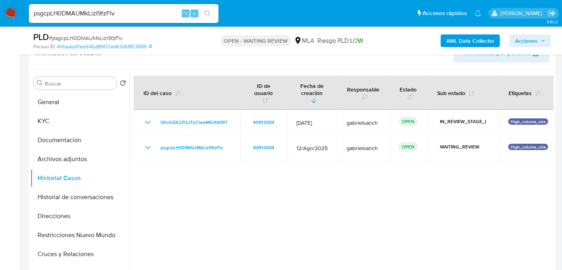
scroll to position [136, 0]
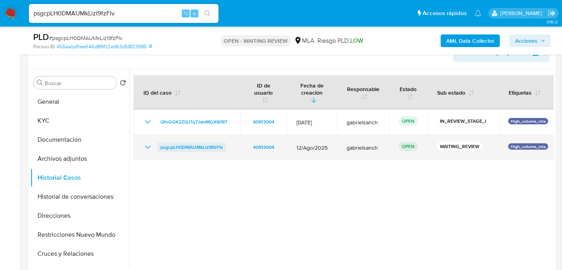
click at [172, 149] on span "psgcpLH0DMAUMkLizI9fzFIv" at bounding box center [192, 146] width 62 height 9
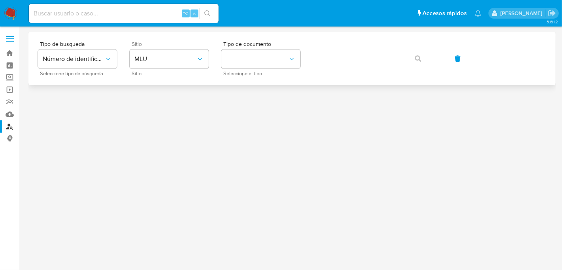
click at [161, 49] on div "Sitio MLU Sitio" at bounding box center [169, 58] width 79 height 34
click at [162, 50] on button "MLU" at bounding box center [169, 58] width 79 height 19
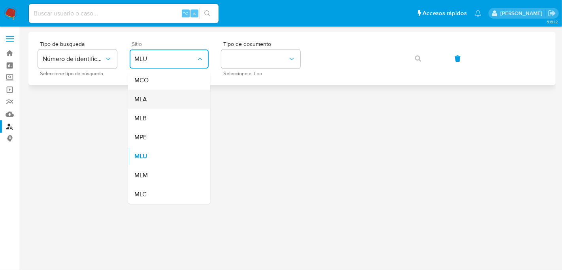
click at [176, 95] on div "MLA" at bounding box center [166, 99] width 65 height 19
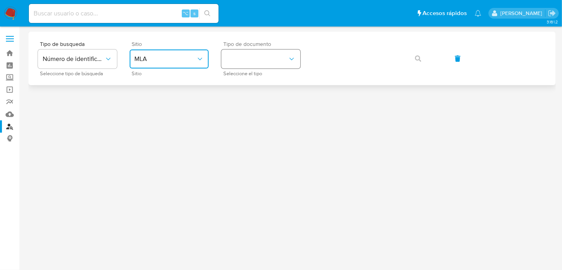
click at [236, 66] on button "identificationType" at bounding box center [260, 58] width 79 height 19
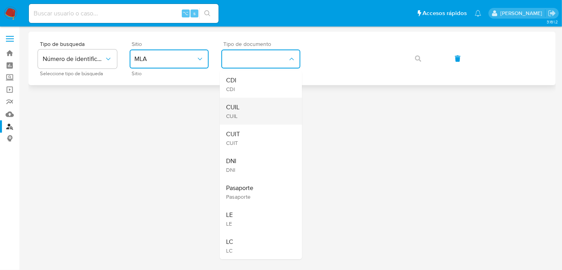
click at [246, 103] on div "CUIL CUIL" at bounding box center [258, 111] width 65 height 27
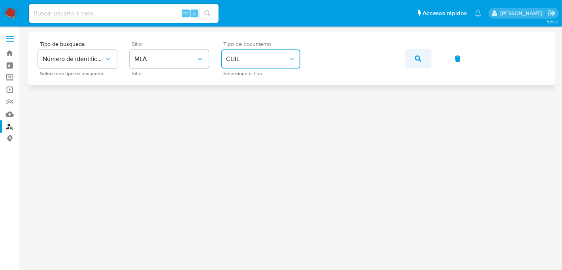
click at [418, 56] on icon "button" at bounding box center [418, 58] width 6 height 6
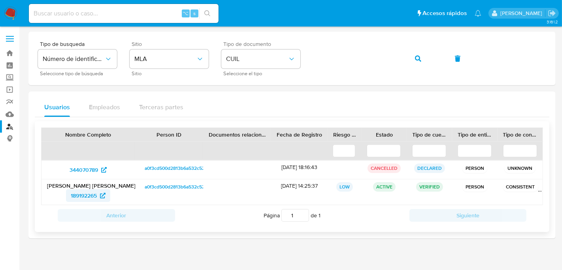
click at [74, 195] on span "189192265" at bounding box center [84, 195] width 26 height 13
click at [425, 56] on button "button" at bounding box center [418, 58] width 27 height 19
click at [93, 196] on span "561780484" at bounding box center [83, 195] width 27 height 13
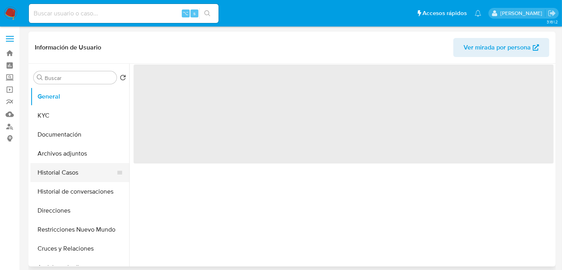
click at [57, 168] on button "Historial Casos" at bounding box center [76, 172] width 93 height 19
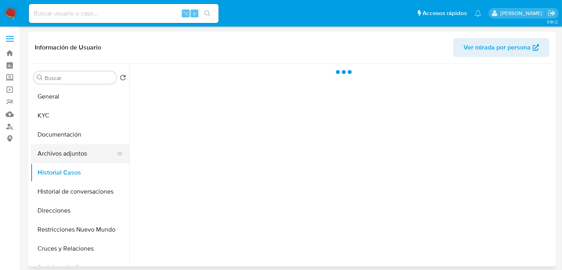
select select "10"
click at [61, 157] on button "Archivos adjuntos" at bounding box center [76, 153] width 93 height 19
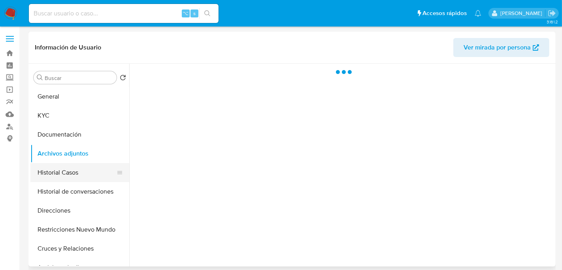
click at [63, 171] on button "Historial Casos" at bounding box center [76, 172] width 93 height 19
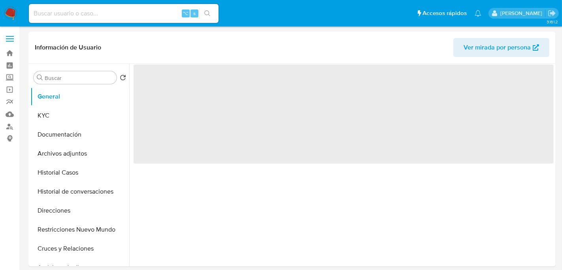
select select "10"
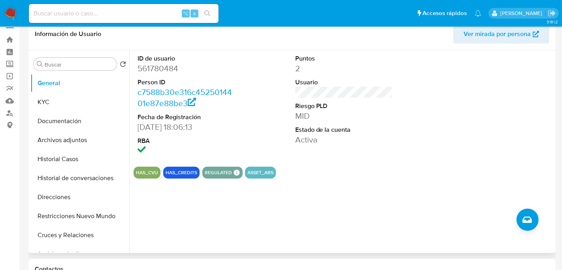
scroll to position [17, 0]
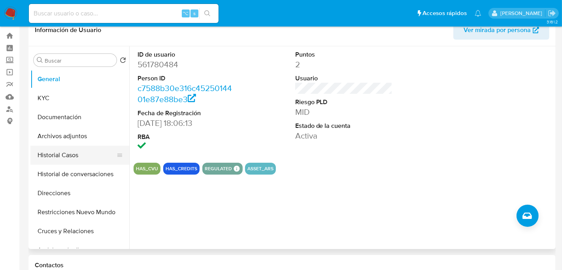
click at [74, 161] on button "Historial Casos" at bounding box center [76, 155] width 93 height 19
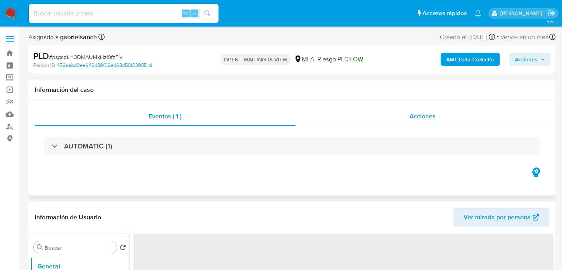
select select "10"
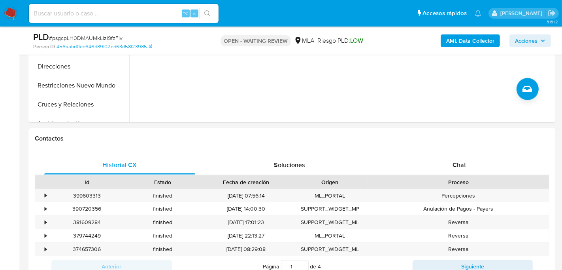
scroll to position [295, 0]
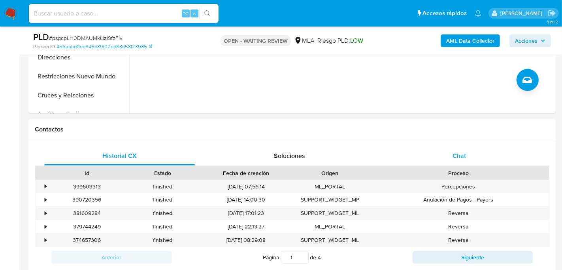
click at [478, 160] on div "Chat" at bounding box center [459, 155] width 151 height 19
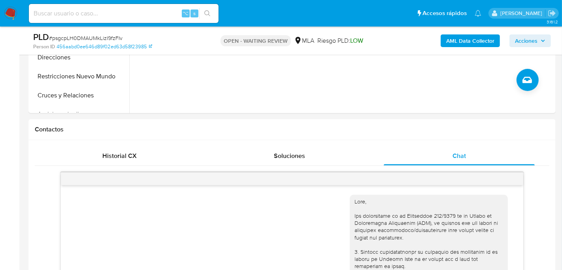
scroll to position [690, 0]
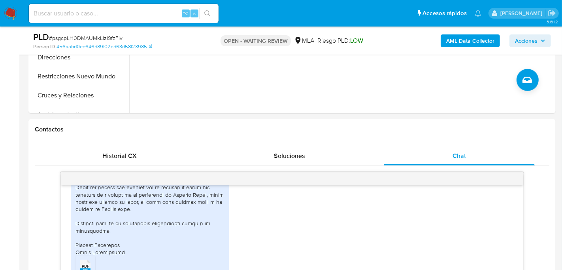
click at [71, 37] on span "# psgcpLH0DMAUMkLizI9fzFIv" at bounding box center [86, 38] width 74 height 8
copy span "psgcpLH0DMAUMkLizI9fzFIv"
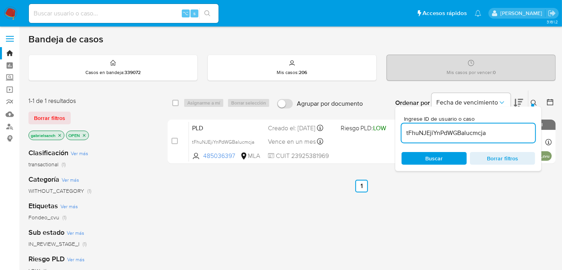
click at [429, 130] on input "tFhuNJEjiYnPdWGBalucmcja" at bounding box center [469, 133] width 134 height 10
paste input "psgcpLH0DMAUMkLizI9fzFIv"
type input "psgcpLH0DMAUMkLizI9fzFIv"
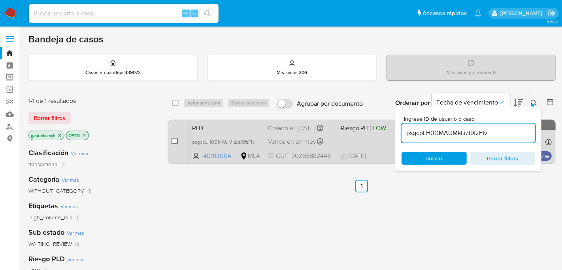
click at [174, 142] on input "checkbox" at bounding box center [175, 141] width 6 height 6
checkbox input "true"
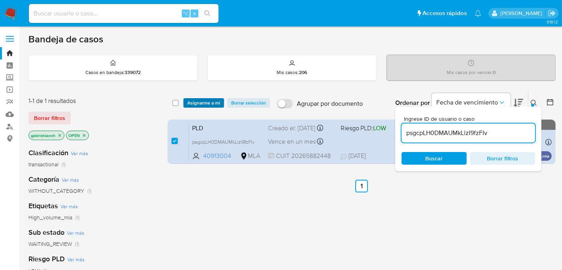
click at [200, 106] on span "Asignarme a mí" at bounding box center [203, 103] width 33 height 8
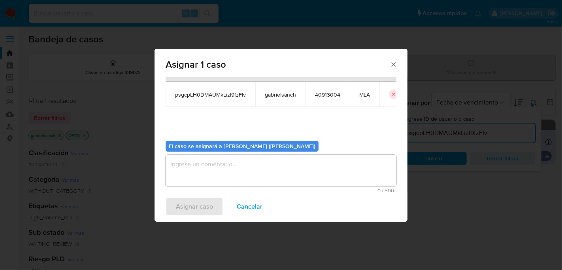
scroll to position [40, 0]
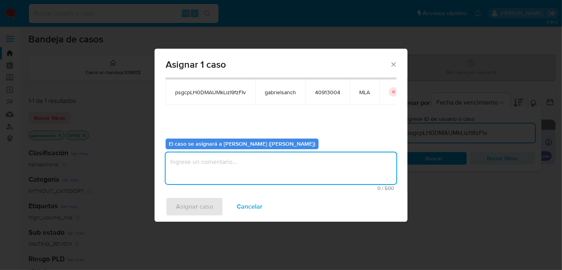
click at [209, 162] on textarea "assign-modal" at bounding box center [281, 168] width 231 height 32
type textarea "Análisis"
click at [213, 202] on button "Asignar caso" at bounding box center [195, 206] width 58 height 19
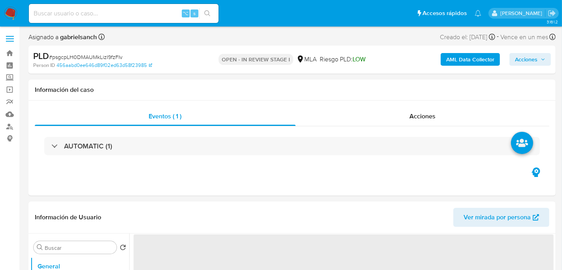
select select "10"
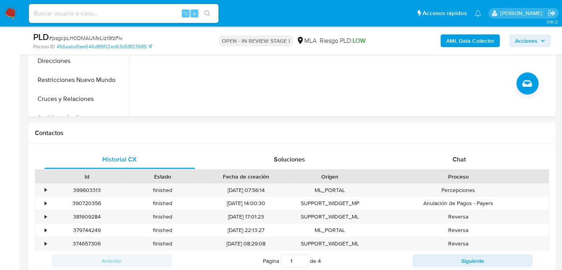
scroll to position [322, 0]
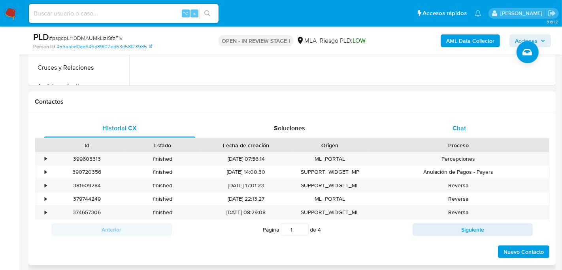
click at [465, 119] on div "Chat" at bounding box center [459, 128] width 151 height 19
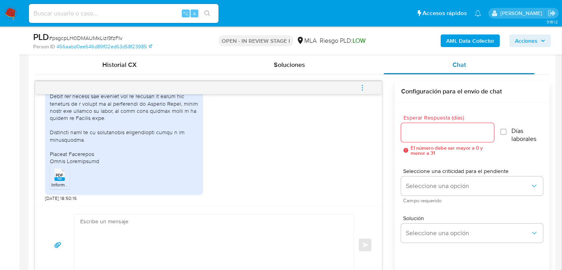
scroll to position [387, 0]
click at [116, 226] on textarea at bounding box center [212, 243] width 264 height 61
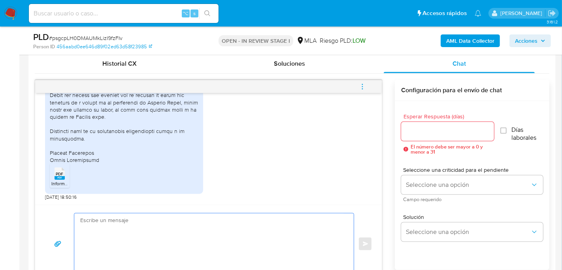
paste textarea "Lore , Ip dolorsi am con adipiscinge seddoeiusmo te in utlabo et Dolorem Aliq, …"
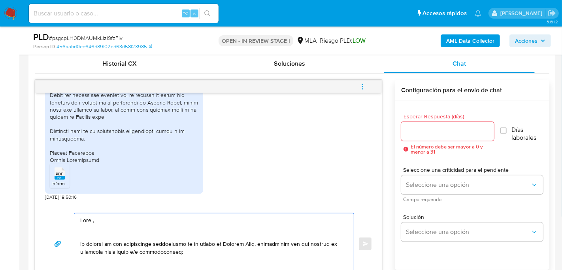
scroll to position [408, 0]
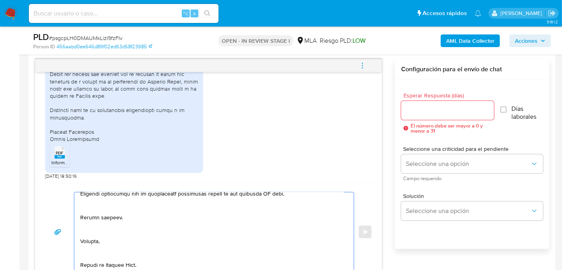
type textarea "Lore , Ip dolorsi am con adipiscinge seddoeiusmo te in utlabo et Dolorem Aliq, …"
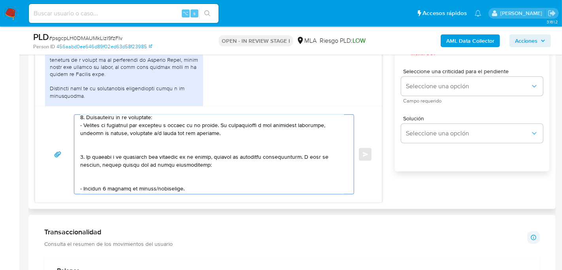
scroll to position [0, 0]
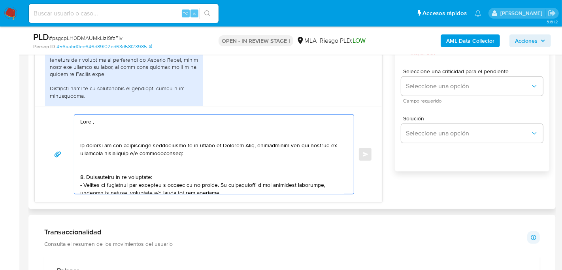
drag, startPoint x: 125, startPoint y: 188, endPoint x: 71, endPoint y: 63, distance: 136.6
click at [71, 63] on div "18/08/2025 17:34:48 PDF PDF Información consolidada.pdf 19/08/2025 18:50:16 Env…" at bounding box center [209, 91] width 348 height 221
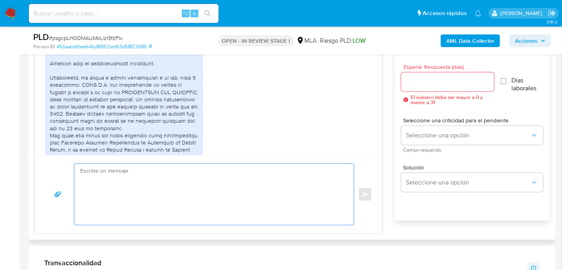
scroll to position [441, 0]
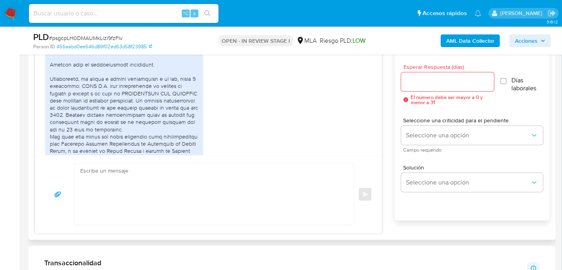
drag, startPoint x: 79, startPoint y: 98, endPoint x: 98, endPoint y: 99, distance: 18.6
click at [98, 99] on div at bounding box center [124, 197] width 149 height 302
drag, startPoint x: 100, startPoint y: 99, endPoint x: 79, endPoint y: 99, distance: 20.6
click at [79, 99] on div at bounding box center [124, 197] width 149 height 302
copy div "ILVA S.A."
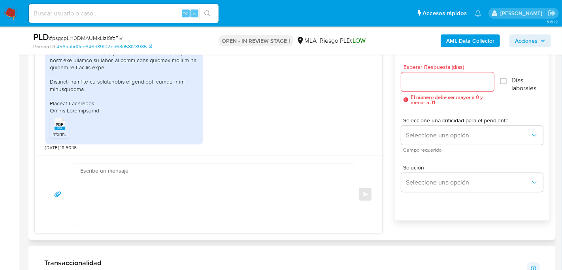
scroll to position [690, 0]
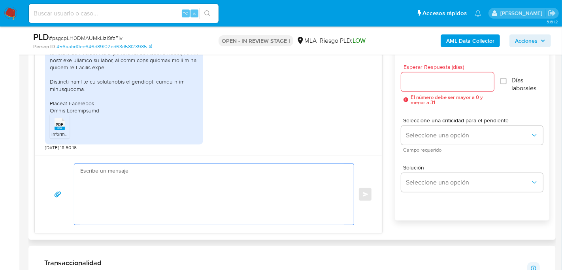
click at [107, 173] on textarea at bounding box center [212, 194] width 264 height 61
paste textarea "Hola, muchas gracias por tu respuesta. En este caso, necesitamos que nos compar…"
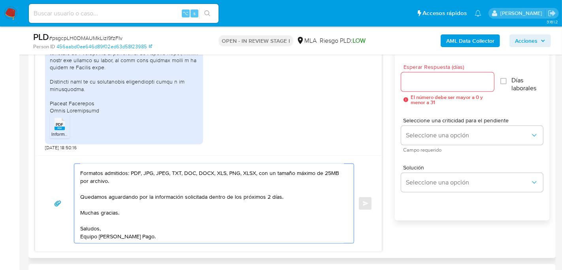
scroll to position [0, 0]
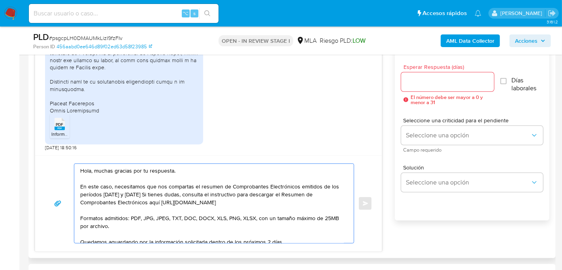
click at [149, 170] on textarea "Hola, muchas gracias por tu respuesta. En este caso, necesitamos que nos compar…" at bounding box center [212, 203] width 264 height 79
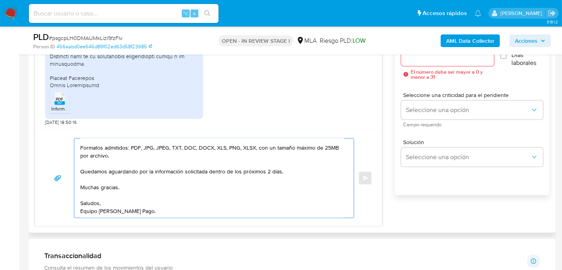
scroll to position [439, 0]
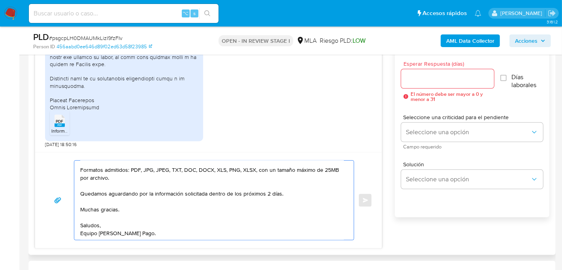
type textarea "Hola, muchas gracias por tu amable respuesta. En este caso, necesitamos que nos…"
click at [416, 79] on input "Esperar Respuesta (días)" at bounding box center [447, 79] width 93 height 10
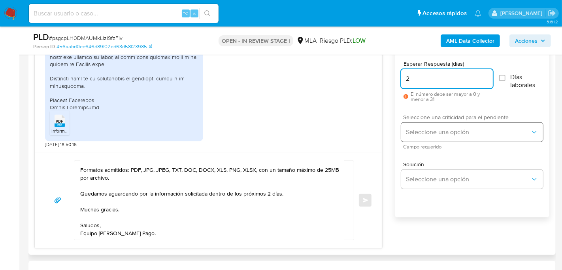
type input "2"
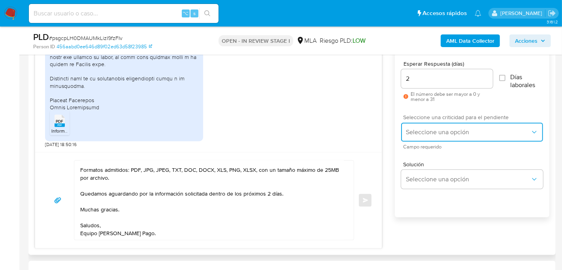
click at [415, 130] on span "Seleccione una opción" at bounding box center [468, 132] width 125 height 8
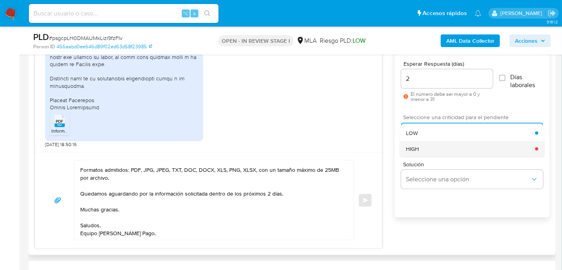
click at [422, 151] on div "HIGH" at bounding box center [471, 149] width 129 height 16
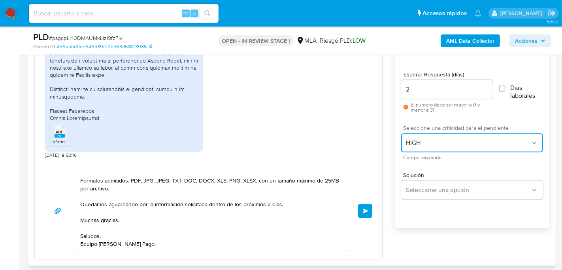
scroll to position [423, 0]
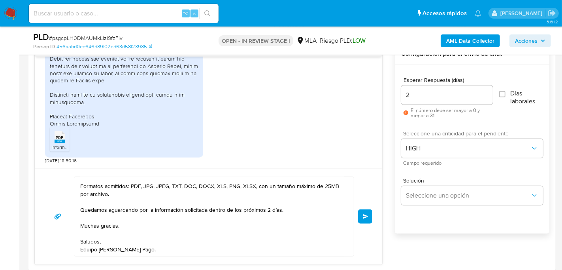
click at [368, 210] on button "Enviar" at bounding box center [365, 216] width 14 height 14
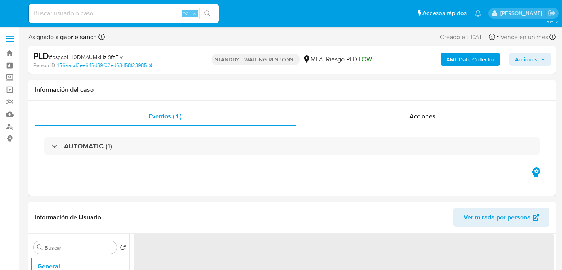
select select "10"
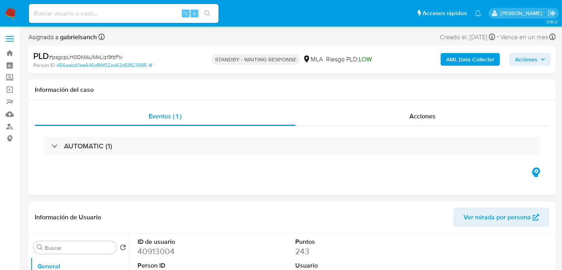
click at [98, 15] on input at bounding box center [124, 13] width 190 height 10
paste input "f94KqyLS9Ob8pPuUztPek1mf"
type input "f94KqyLS9Ob8pPuUztPek1mf"
click at [205, 17] on button "search-icon" at bounding box center [207, 13] width 16 height 11
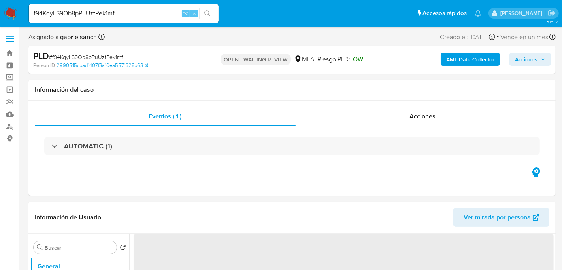
select select "10"
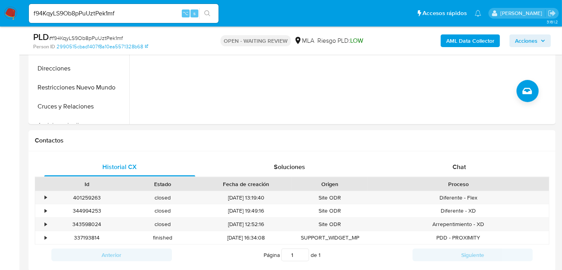
scroll to position [291, 0]
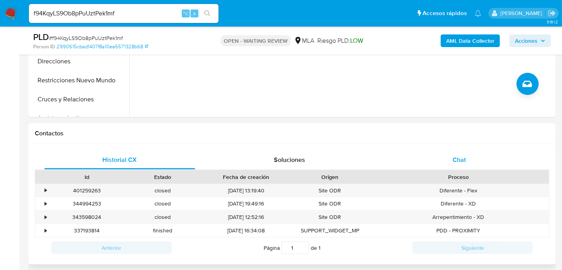
click at [429, 158] on div "Chat" at bounding box center [459, 159] width 151 height 19
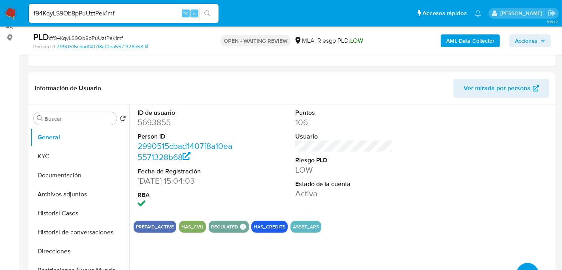
scroll to position [101, 0]
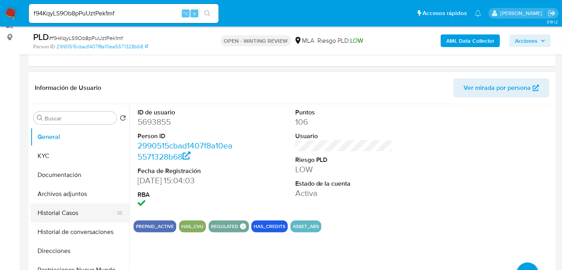
click at [64, 213] on button "Historial Casos" at bounding box center [76, 212] width 93 height 19
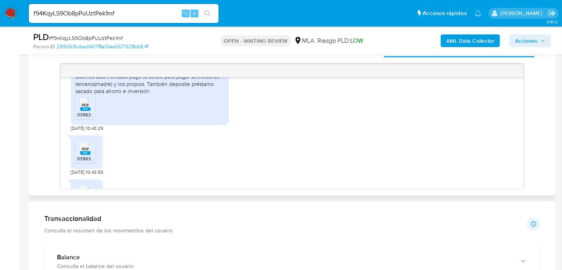
scroll to position [446, 0]
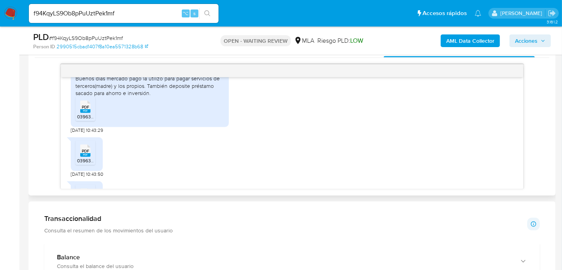
click at [88, 113] on rect at bounding box center [85, 111] width 10 height 4
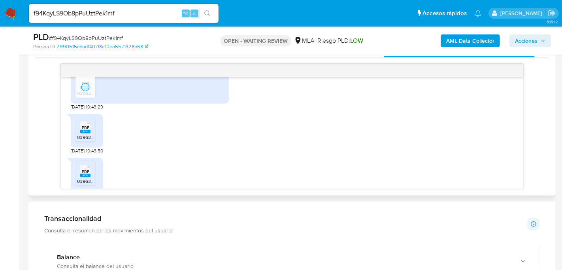
click at [89, 133] on icon at bounding box center [85, 127] width 10 height 12
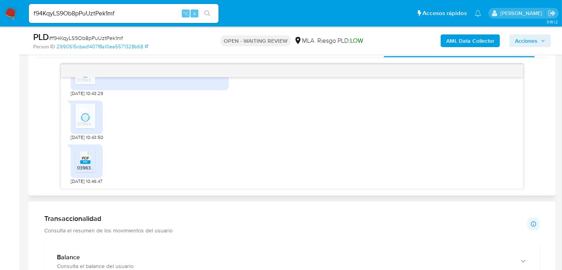
click at [90, 159] on icon "PDF" at bounding box center [85, 158] width 10 height 14
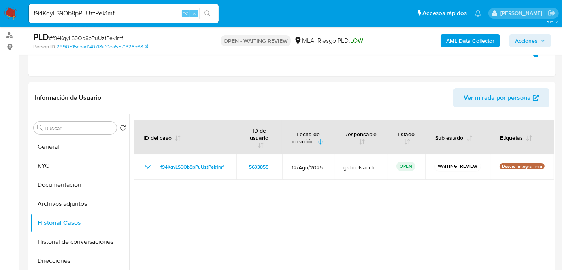
scroll to position [104, 0]
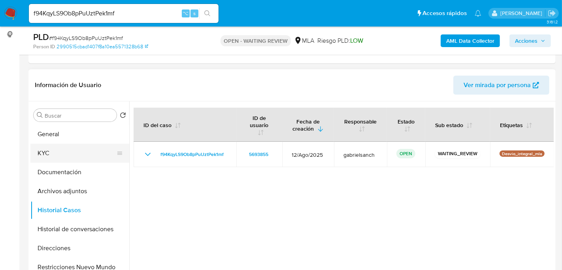
click at [54, 152] on button "KYC" at bounding box center [76, 153] width 93 height 19
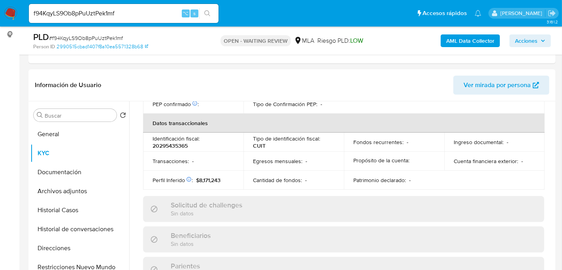
scroll to position [423, 0]
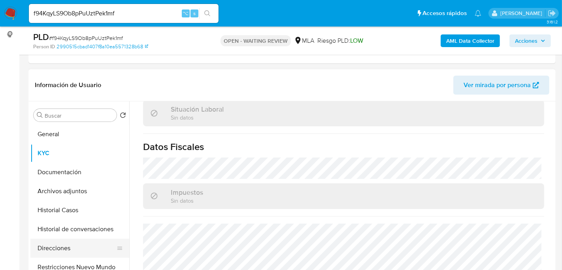
click at [69, 250] on button "Direcciones" at bounding box center [76, 247] width 93 height 19
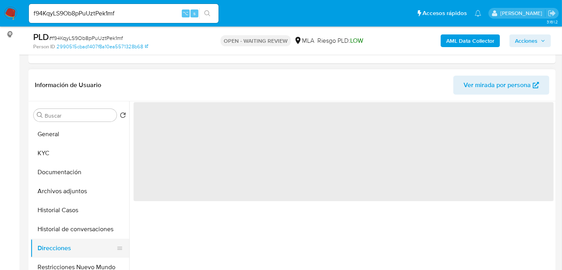
scroll to position [0, 0]
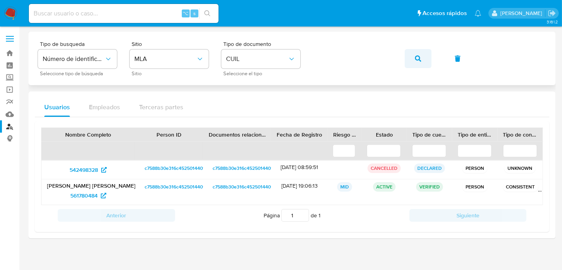
click at [417, 58] on icon "button" at bounding box center [418, 58] width 6 height 6
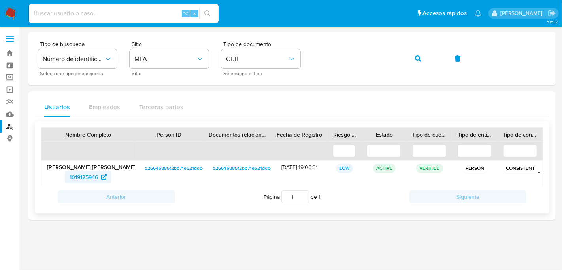
click at [98, 174] on span "1019125946" at bounding box center [84, 176] width 28 height 13
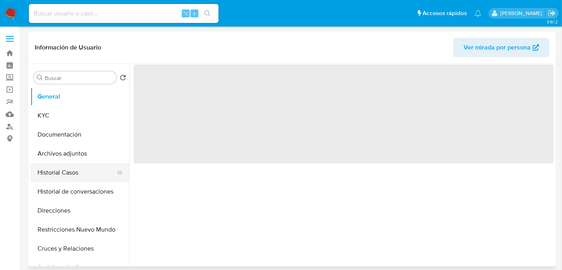
click at [57, 173] on button "Historial Casos" at bounding box center [76, 172] width 93 height 19
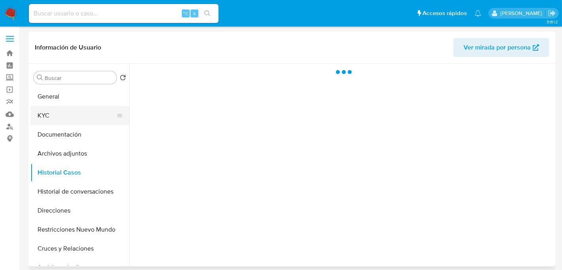
select select "10"
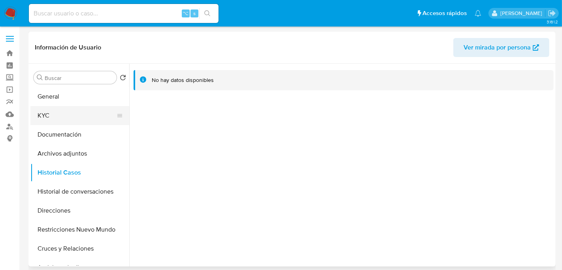
click at [54, 117] on button "KYC" at bounding box center [76, 115] width 93 height 19
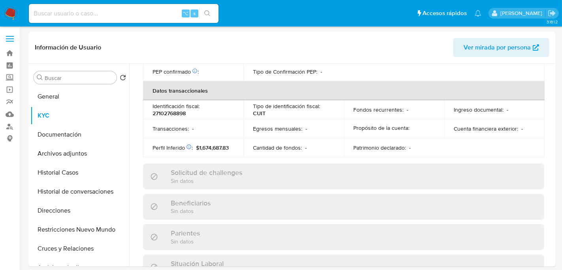
scroll to position [423, 0]
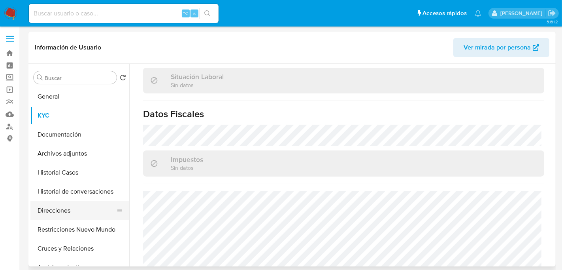
click at [60, 206] on button "Direcciones" at bounding box center [76, 210] width 93 height 19
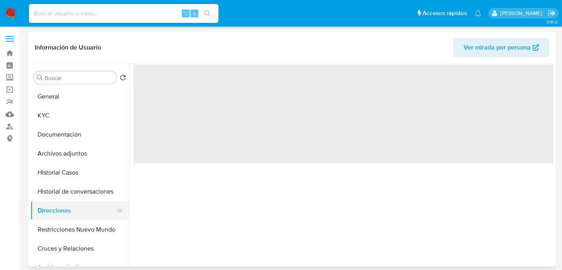
scroll to position [0, 0]
